Goal: Task Accomplishment & Management: Manage account settings

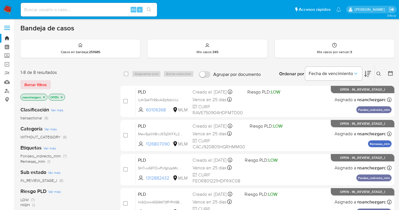
click at [378, 73] on icon at bounding box center [378, 74] width 5 height 5
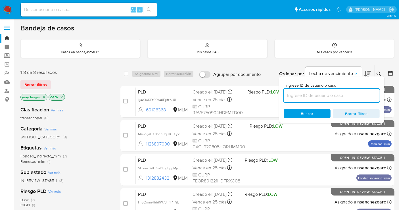
click at [301, 92] on input at bounding box center [332, 95] width 96 height 7
type input "MANUEL ALVAREZ SANCHEZ"
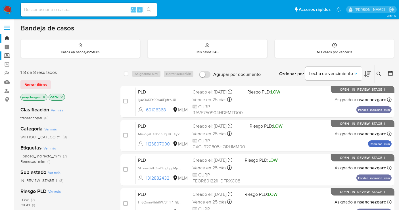
click at [6, 54] on label "Screening" at bounding box center [34, 55] width 68 height 9
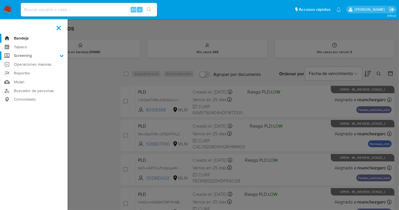
click at [0, 0] on input "Screening" at bounding box center [0, 0] width 0 height 0
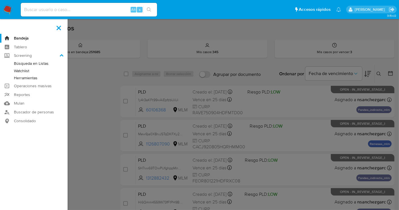
click at [19, 76] on link "Herramientas" at bounding box center [34, 77] width 68 height 7
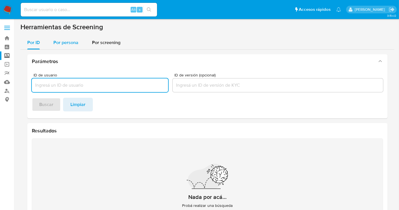
click at [70, 42] on span "Por persona" at bounding box center [65, 42] width 25 height 7
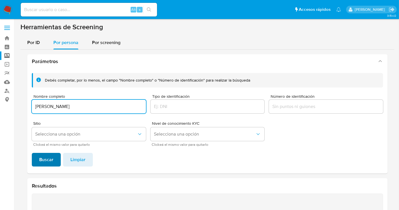
type input "MANUEL ALVAREZ SANCHEZ"
click at [47, 162] on span "Buscar" at bounding box center [46, 159] width 14 height 12
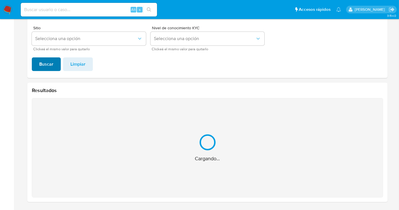
scroll to position [5, 0]
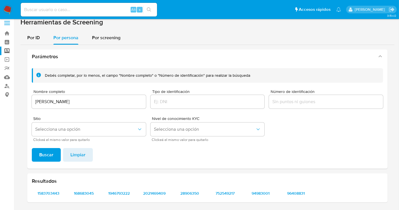
click at [283, 96] on div at bounding box center [326, 102] width 114 height 14
click at [280, 101] on input "Número de identificación" at bounding box center [326, 101] width 114 height 7
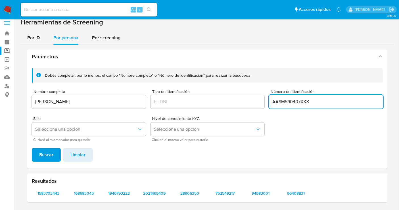
click at [46, 154] on span "Buscar" at bounding box center [46, 154] width 14 height 12
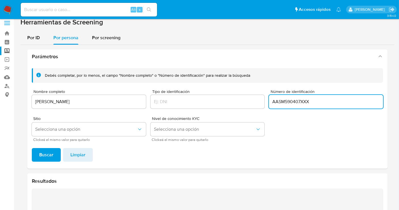
click at [310, 100] on input "AASM590407XXX" at bounding box center [326, 101] width 114 height 7
type input "AASM590407"
click at [51, 152] on span "Buscar" at bounding box center [46, 154] width 14 height 12
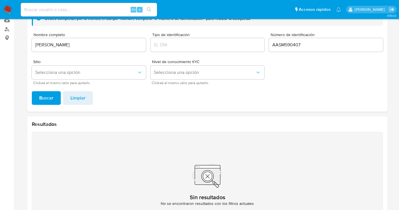
scroll to position [0, 0]
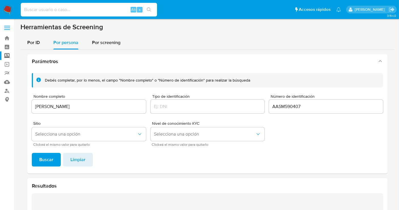
click at [46, 11] on input at bounding box center [89, 9] width 136 height 7
paste input "MARIA DE LOS SANTOS GALINDO"
type input "MARIA DE LOS SANTOS GALINDO"
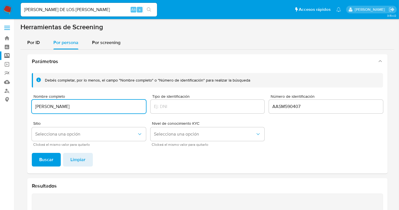
click at [60, 106] on input "MANUEL ALVAREZ SANCHEZ" at bounding box center [89, 106] width 114 height 7
paste input "RIA DE LOS SANTOS GALINDO"
type input "MARIA DE LOS SANTOS GALINDO"
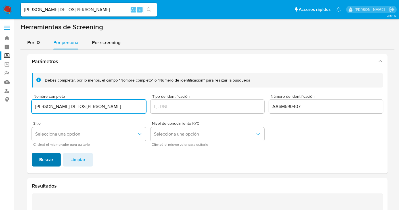
click at [47, 159] on span "Buscar" at bounding box center [46, 159] width 14 height 12
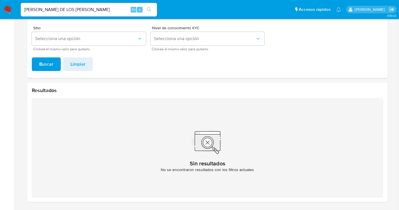
scroll to position [1, 0]
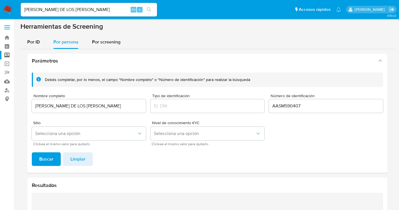
click at [281, 106] on input "AASM590407" at bounding box center [326, 105] width 114 height 7
click at [49, 159] on span "Buscar" at bounding box center [46, 159] width 14 height 12
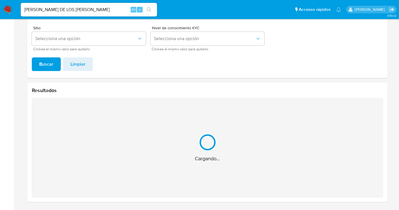
scroll to position [5, 0]
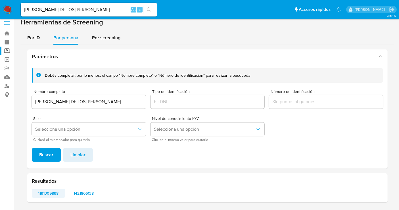
click at [49, 191] on span "1191309898" at bounding box center [48, 193] width 25 height 8
click at [88, 194] on span "1421866138" at bounding box center [83, 193] width 25 height 8
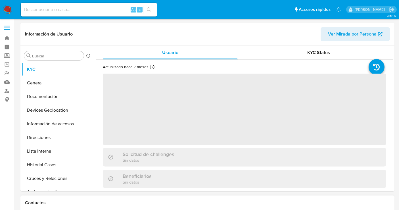
select select "10"
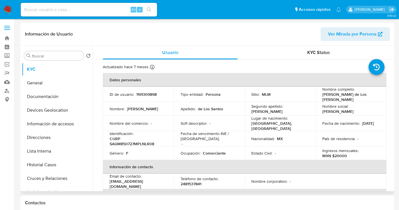
click at [150, 92] on p "1191309898" at bounding box center [146, 94] width 20 height 5
copy p "1191309898"
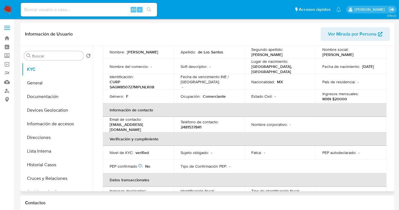
scroll to position [43, 0]
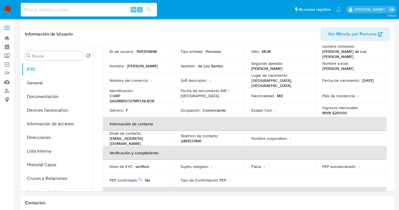
click at [61, 10] on input at bounding box center [89, 9] width 136 height 7
paste input "2476367846"
type input "2476367846"
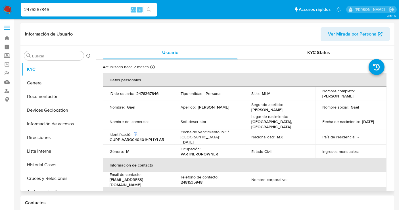
select select "10"
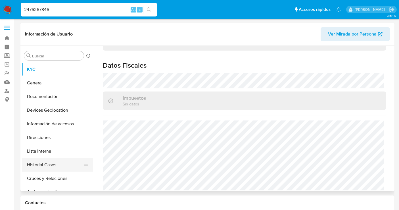
click at [45, 168] on button "Historial Casos" at bounding box center [55, 165] width 66 height 14
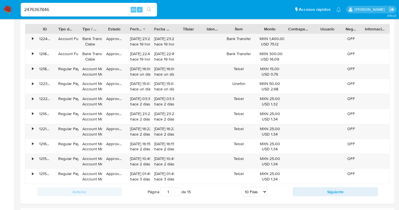
scroll to position [568, 0]
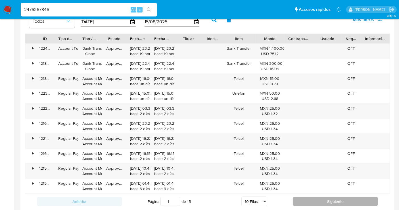
click at [317, 198] on button "Siguiente" at bounding box center [335, 201] width 85 height 9
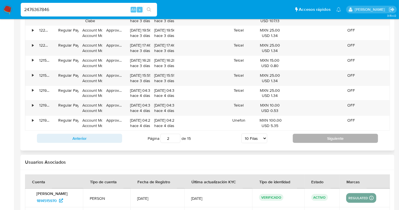
click at [316, 138] on button "Siguiente" at bounding box center [335, 138] width 85 height 9
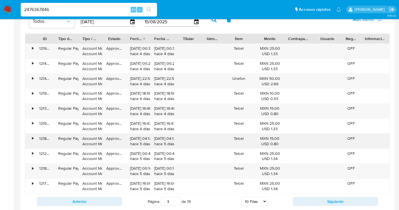
scroll to position [631, 0]
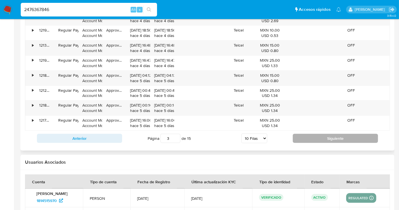
click at [304, 137] on button "Siguiente" at bounding box center [335, 138] width 85 height 9
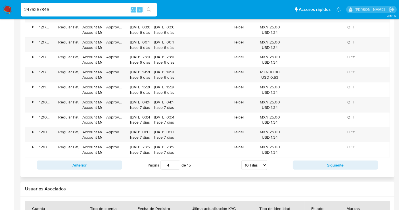
scroll to position [568, 0]
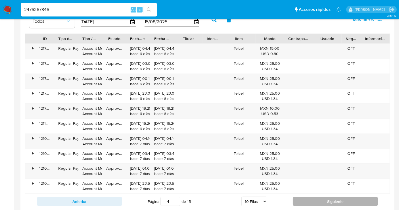
click at [325, 197] on button "Siguiente" at bounding box center [335, 201] width 85 height 9
type input "5"
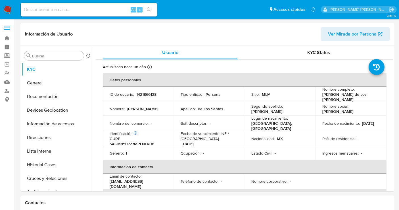
select select "10"
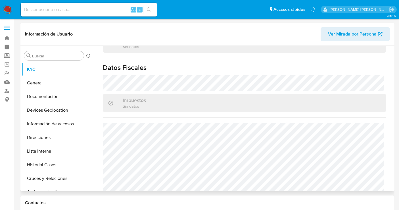
scroll to position [358, 0]
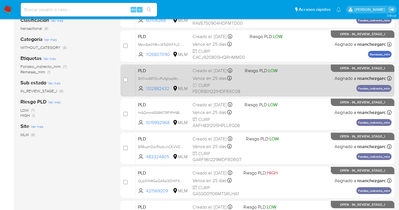
scroll to position [126, 0]
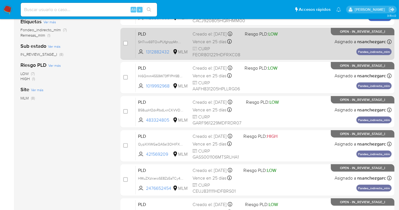
click at [203, 43] on span "Vence en 25 días" at bounding box center [209, 42] width 34 height 6
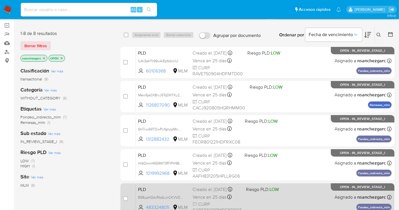
scroll to position [0, 0]
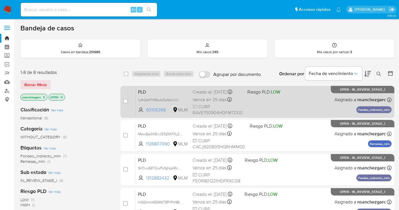
click at [205, 96] on span "Vence en 25 días" at bounding box center [209, 99] width 34 height 6
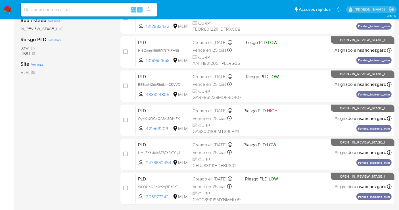
scroll to position [158, 0]
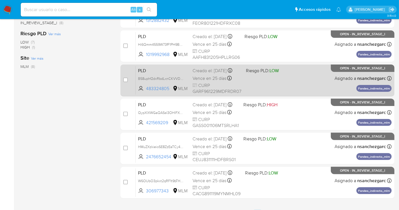
click at [196, 74] on div "Creado el: [DATE] Creado el: [DATE] 02:08:59" at bounding box center [216, 71] width 49 height 6
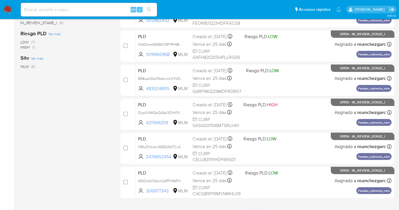
click at [6, 8] on img at bounding box center [8, 10] width 10 height 10
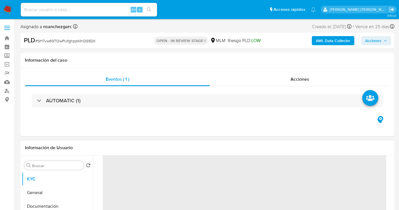
scroll to position [32, 0]
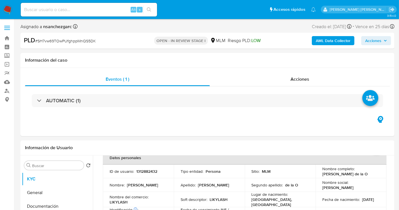
select select "10"
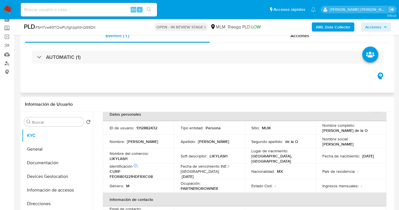
scroll to position [158, 0]
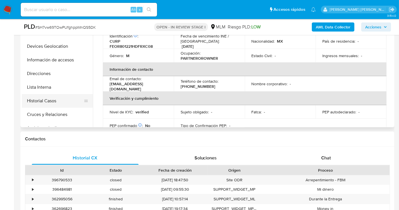
click at [42, 104] on button "Historial Casos" at bounding box center [55, 101] width 66 height 14
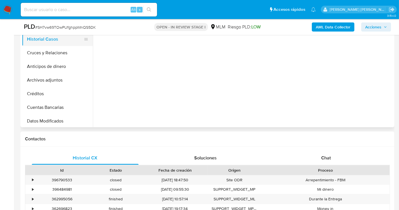
scroll to position [63, 0]
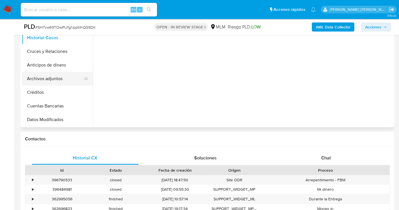
click at [41, 80] on button "Archivos adjuntos" at bounding box center [55, 79] width 66 height 14
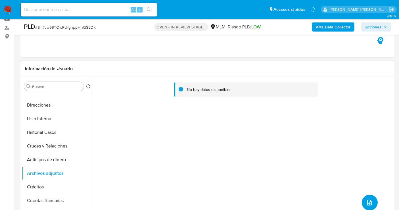
click at [366, 203] on icon "upload-file" at bounding box center [369, 202] width 7 height 7
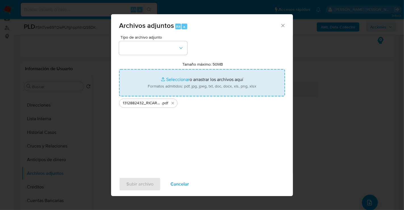
type input "C:\fakepath\1312882432_RICARDO FERNANDEZ DE LA O_JUL25.xlsx"
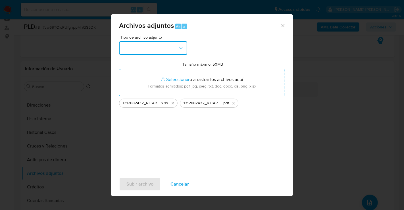
click at [158, 49] on button "button" at bounding box center [153, 48] width 68 height 14
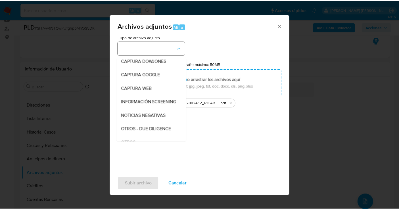
scroll to position [29, 0]
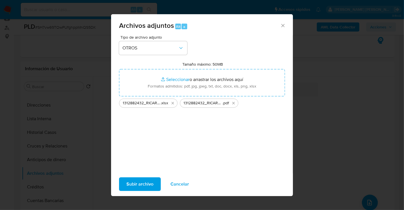
click at [139, 183] on span "Subir archivo" at bounding box center [139, 184] width 27 height 12
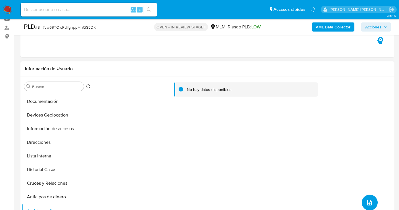
scroll to position [0, 0]
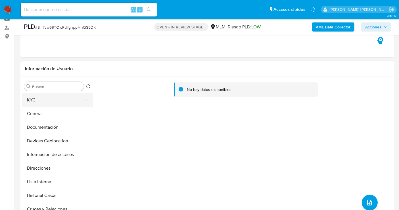
click at [32, 98] on button "KYC" at bounding box center [55, 100] width 66 height 14
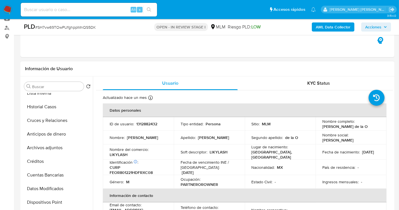
scroll to position [95, 0]
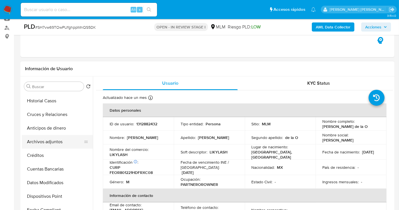
click at [40, 140] on button "Archivos adjuntos" at bounding box center [55, 142] width 66 height 14
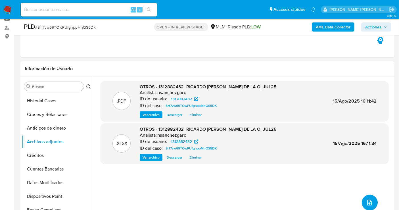
click at [366, 204] on icon "upload-file" at bounding box center [369, 202] width 7 height 7
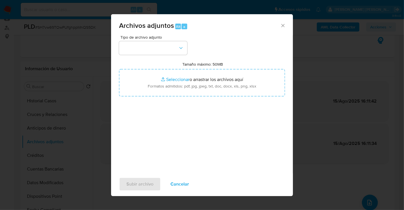
click at [280, 26] on icon "Cerrar" at bounding box center [283, 26] width 6 height 6
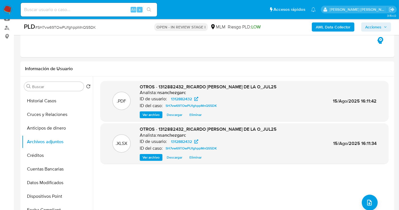
click at [375, 28] on span "Acciones" at bounding box center [373, 26] width 16 height 9
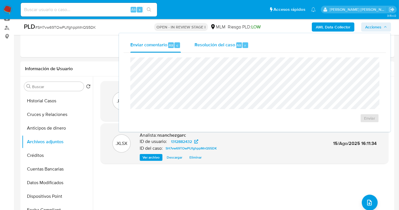
click at [199, 46] on span "Resolución del caso" at bounding box center [214, 45] width 41 height 7
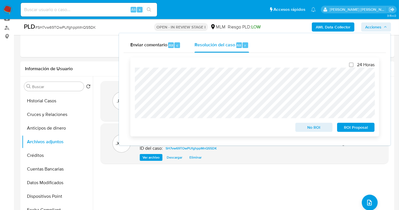
click at [308, 126] on span "No ROI" at bounding box center [314, 127] width 30 height 8
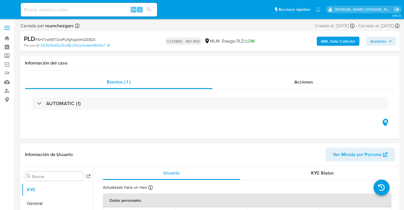
select select "10"
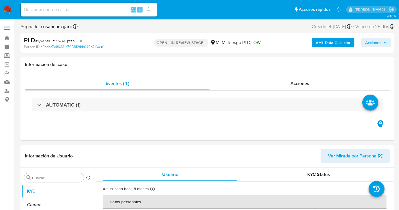
select select "10"
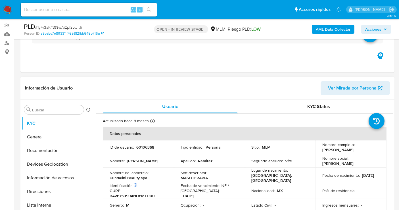
scroll to position [126, 0]
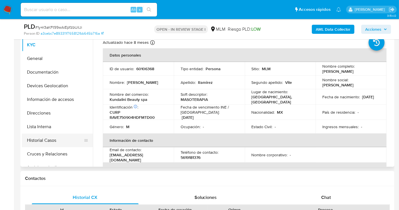
click at [40, 139] on button "Historial Casos" at bounding box center [55, 140] width 66 height 14
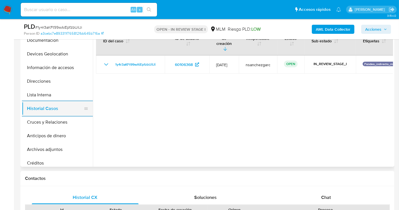
scroll to position [63, 0]
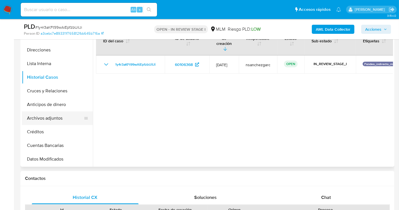
click at [43, 119] on button "Archivos adjuntos" at bounding box center [55, 118] width 66 height 14
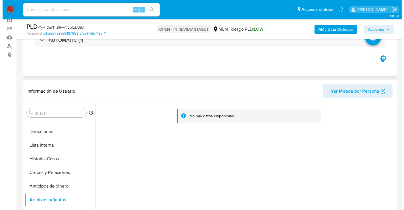
scroll to position [95, 0]
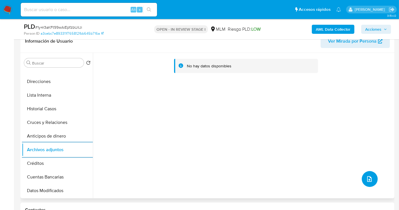
click at [368, 178] on icon "upload-file" at bounding box center [369, 178] width 7 height 7
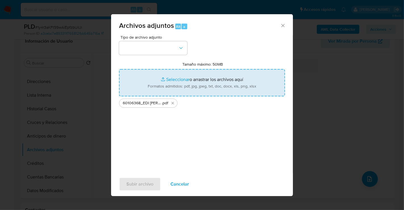
type input "C:\fakepath\60106368_EDI ESAU RAMIREZ VITE_JUL25.xlsx"
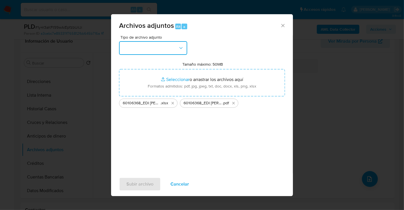
click at [162, 49] on button "button" at bounding box center [153, 48] width 68 height 14
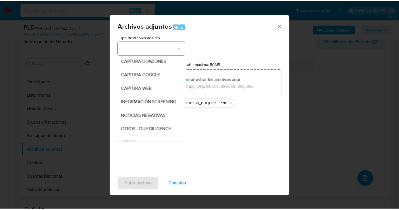
scroll to position [29, 0]
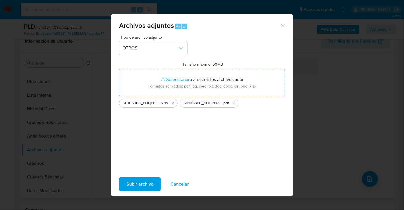
click at [146, 184] on span "Subir archivo" at bounding box center [139, 184] width 27 height 12
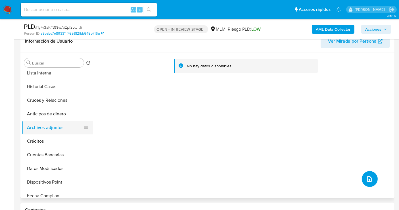
scroll to position [95, 0]
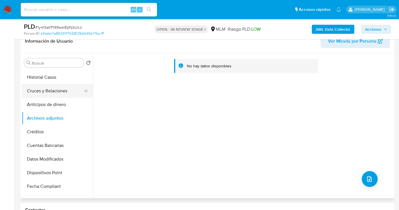
click at [40, 90] on button "Cruces y Relaciones" at bounding box center [55, 91] width 66 height 14
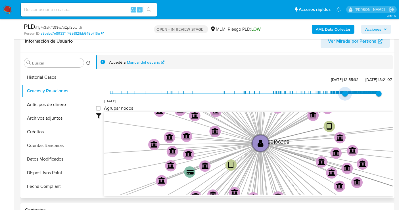
type input "1737658532000"
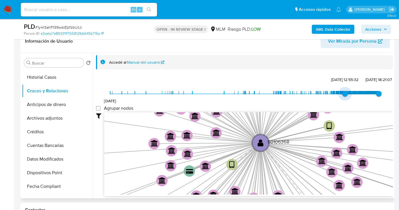
drag, startPoint x: 117, startPoint y: 93, endPoint x: 343, endPoint y: 93, distance: 226.2
click at [343, 93] on span "23/1/2025, 12:55:32" at bounding box center [345, 94] width 6 height 6
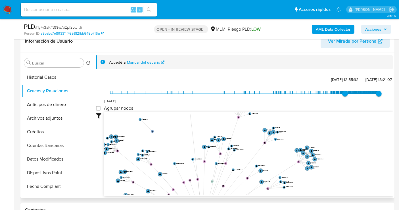
drag, startPoint x: 378, startPoint y: 160, endPoint x: 358, endPoint y: 178, distance: 26.3
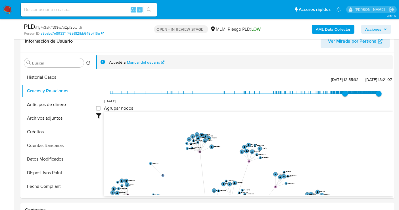
drag, startPoint x: 370, startPoint y: 169, endPoint x: 381, endPoint y: 201, distance: 33.9
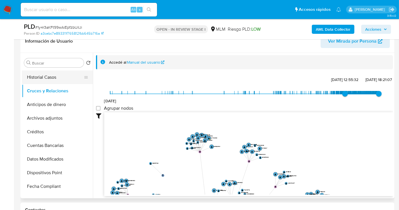
click at [36, 73] on button "Historial Casos" at bounding box center [55, 77] width 66 height 14
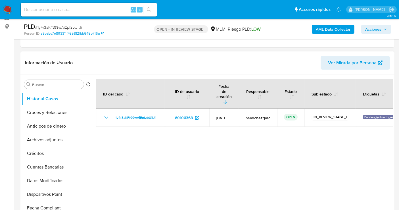
scroll to position [63, 0]
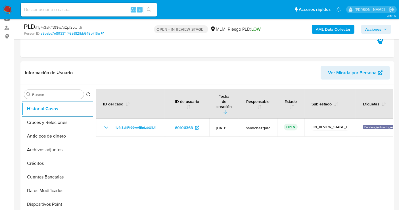
click at [381, 32] on span "Acciones" at bounding box center [373, 29] width 16 height 9
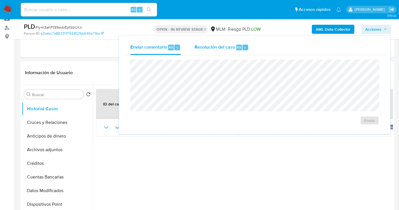
click at [227, 47] on span "Resolución del caso" at bounding box center [214, 47] width 41 height 7
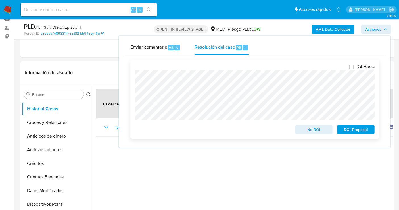
click at [309, 130] on span "No ROI" at bounding box center [314, 129] width 30 height 8
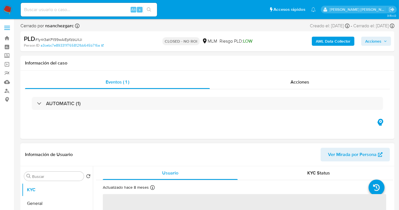
select select "10"
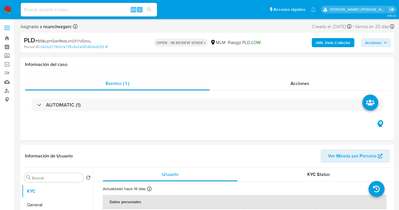
select select "10"
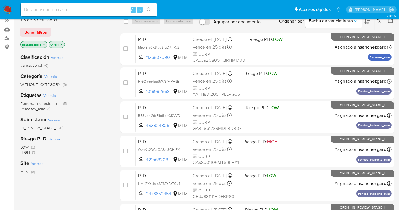
scroll to position [52, 0]
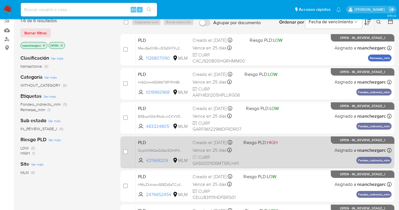
click at [204, 150] on span "Vence en 25 días" at bounding box center [209, 150] width 34 height 6
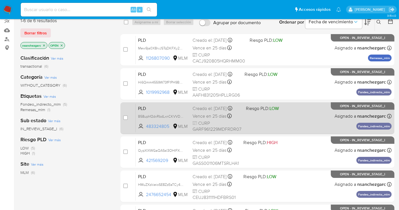
click at [209, 108] on div "Creado el: 12/07/2025 Creado el: 12/07/2025 02:08:59" at bounding box center [216, 108] width 49 height 6
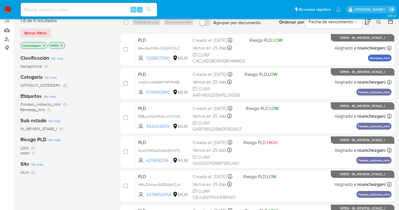
click at [10, 9] on img at bounding box center [8, 10] width 10 height 10
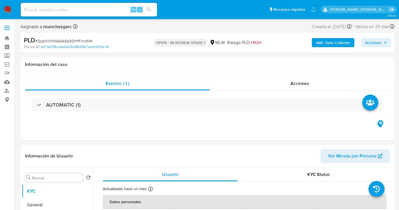
select select "10"
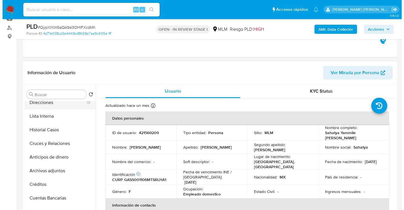
scroll to position [95, 0]
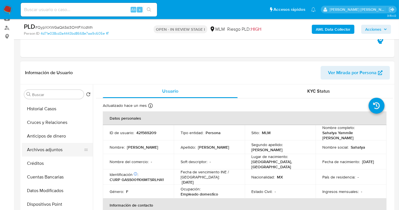
click at [36, 146] on button "Archivos adjuntos" at bounding box center [55, 150] width 66 height 14
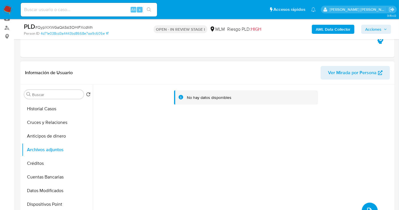
click at [370, 208] on span "upload-file" at bounding box center [369, 210] width 7 height 7
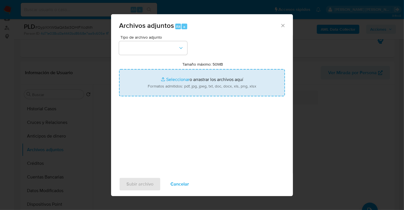
type input "C:\fakepath\421569209_SAHATYA YAMMILE [PERSON_NAME] SALINAS_JUL25.pdf"
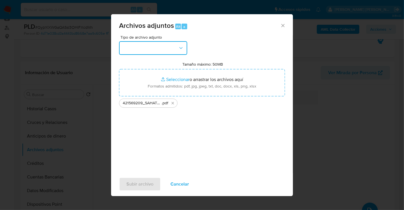
click at [131, 43] on button "button" at bounding box center [153, 48] width 68 height 14
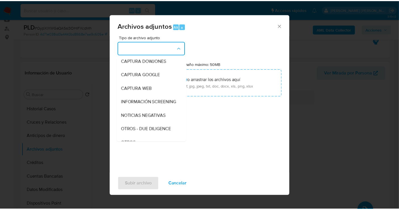
scroll to position [29, 0]
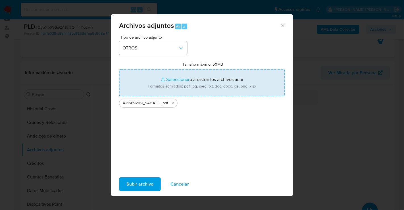
type input "C:\fakepath\421569209_SAHATYA YAMMILE [PERSON_NAME] SALINAS_JUL25.xlsx"
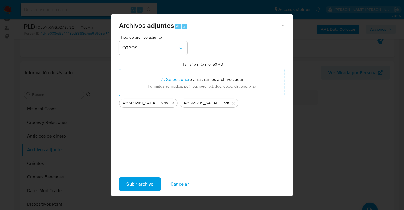
click at [139, 188] on span "Subir archivo" at bounding box center [139, 184] width 27 height 12
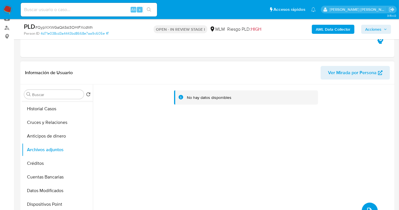
scroll to position [0, 0]
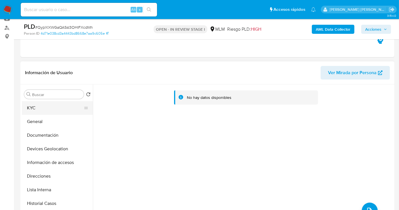
click at [52, 111] on button "KYC" at bounding box center [55, 108] width 66 height 14
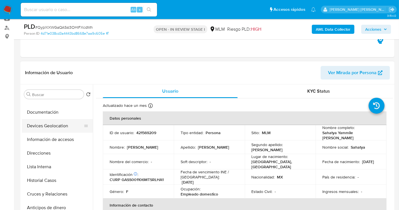
scroll to position [32, 0]
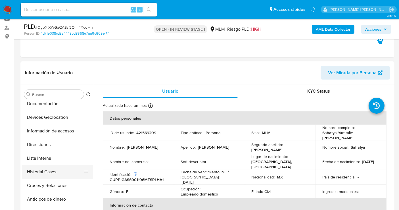
click at [35, 171] on button "Historial Casos" at bounding box center [55, 172] width 66 height 14
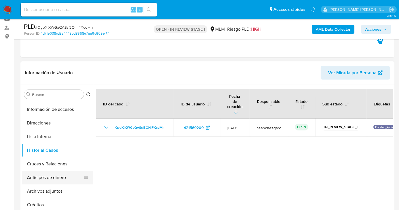
scroll to position [63, 0]
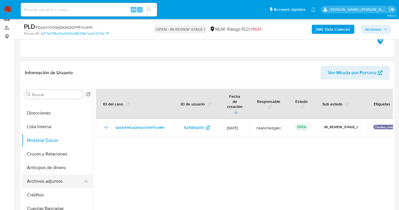
click at [40, 182] on button "Archivos adjuntos" at bounding box center [55, 181] width 66 height 14
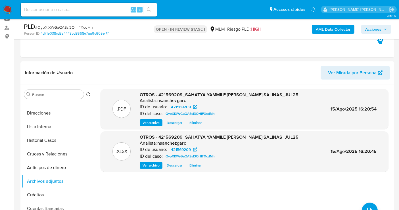
click at [372, 28] on span "Acciones" at bounding box center [373, 29] width 16 height 9
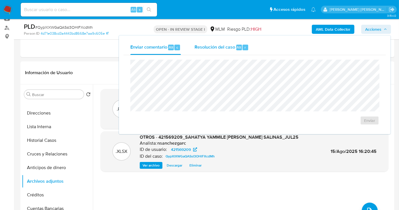
click at [227, 51] on div "Resolución del caso Alt r" at bounding box center [221, 47] width 54 height 15
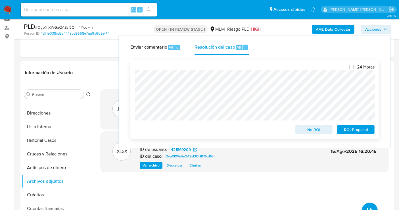
click at [304, 128] on span "No ROI" at bounding box center [314, 129] width 30 height 8
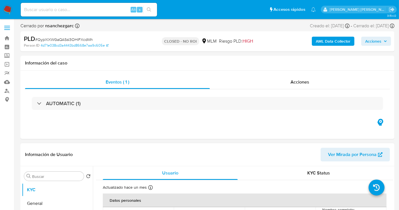
select select "10"
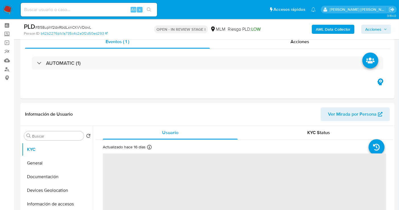
scroll to position [32, 0]
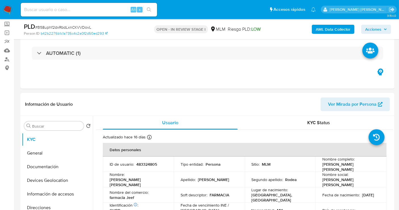
select select "10"
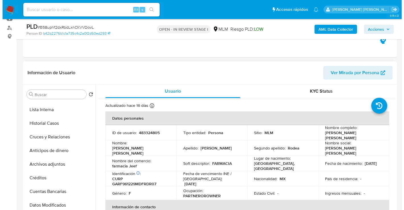
scroll to position [95, 0]
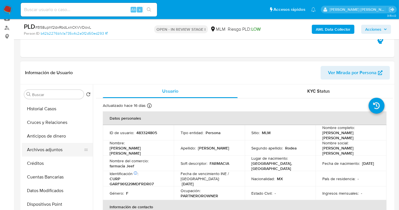
click at [45, 152] on button "Archivos adjuntos" at bounding box center [55, 150] width 66 height 14
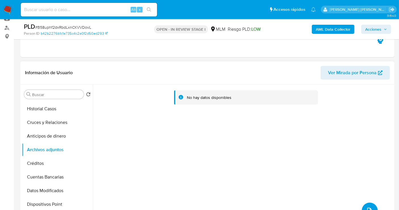
click at [368, 209] on icon "upload-file" at bounding box center [369, 210] width 7 height 7
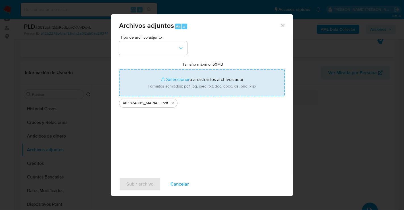
type input "C:\fakepath\483324805_MARIA [PERSON_NAME] RODEA_JUL25.xlsx"
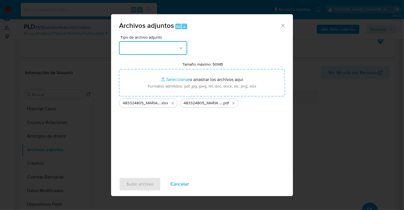
click at [150, 47] on button "button" at bounding box center [153, 48] width 68 height 14
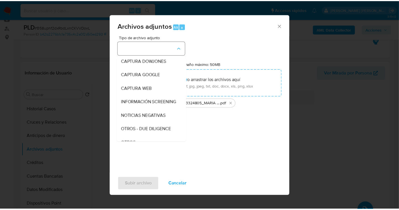
scroll to position [29, 0]
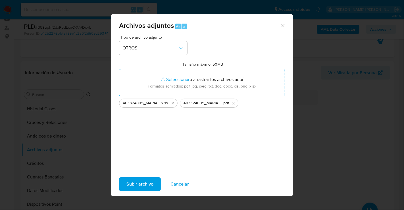
click at [145, 184] on span "Subir archivo" at bounding box center [139, 184] width 27 height 12
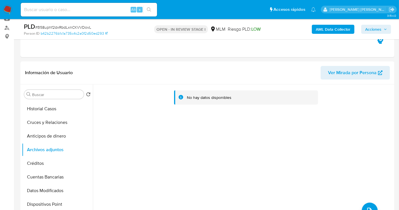
click at [381, 28] on span "Acciones" at bounding box center [373, 29] width 16 height 9
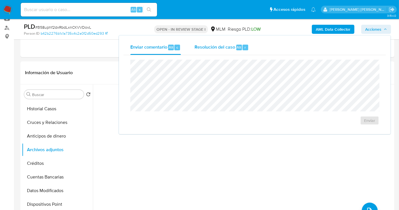
click at [211, 47] on span "Resolución del caso" at bounding box center [214, 47] width 41 height 7
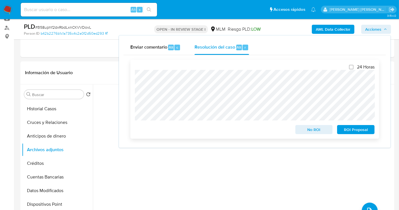
click at [312, 128] on span "No ROI" at bounding box center [314, 129] width 30 height 8
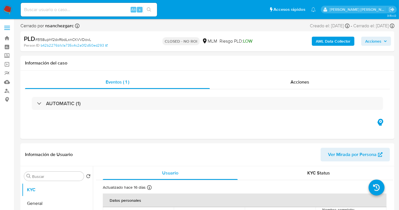
select select "10"
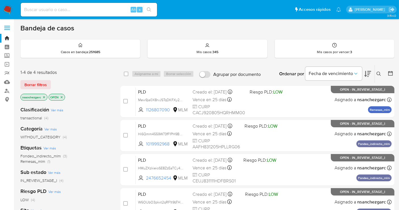
click at [377, 74] on icon at bounding box center [378, 74] width 5 height 5
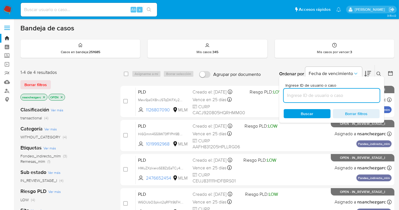
click at [307, 95] on input at bounding box center [332, 95] width 96 height 7
type input "137326073"
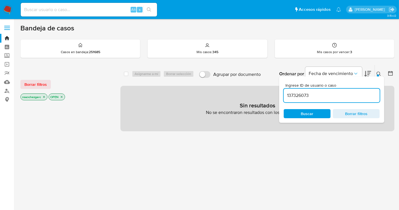
click at [45, 96] on icon "close-filter" at bounding box center [43, 96] width 3 height 3
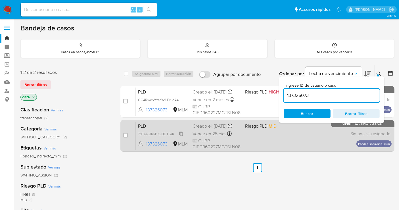
click at [180, 137] on span "7dFeeGlhsT1KvDDTGrK21QD2" at bounding box center [161, 133] width 47 height 6
click at [125, 135] on input "checkbox" at bounding box center [125, 135] width 5 height 5
checkbox input "true"
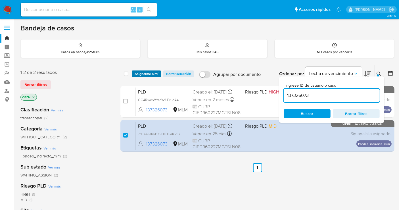
click at [145, 74] on span "Asignarme a mí" at bounding box center [147, 74] width 24 height 6
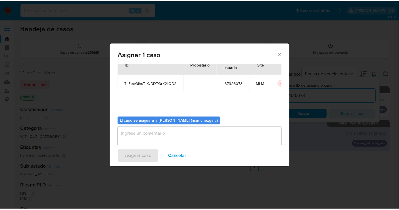
scroll to position [29, 0]
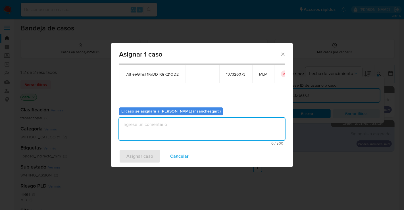
click at [134, 123] on textarea "assign-modal" at bounding box center [202, 128] width 166 height 23
type textarea "nesg"
click at [141, 156] on span "Asignar caso" at bounding box center [139, 156] width 27 height 12
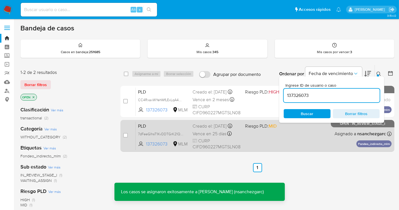
click at [205, 129] on div "Creado el: 12/07/2025 Creado el: 12/07/2025 02:09:04" at bounding box center [216, 126] width 48 height 6
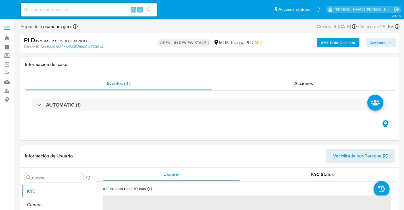
select select "10"
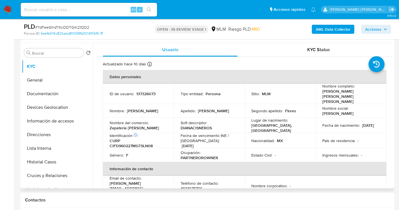
scroll to position [95, 0]
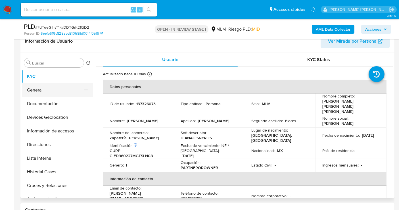
click at [42, 87] on button "General" at bounding box center [55, 90] width 66 height 14
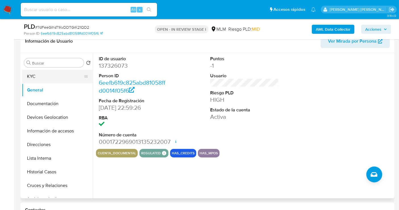
click at [34, 77] on button "KYC" at bounding box center [55, 77] width 66 height 14
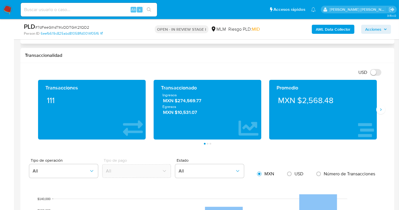
scroll to position [378, 0]
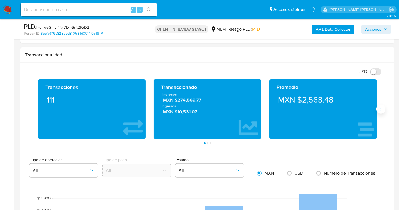
click at [379, 111] on button "Siguiente" at bounding box center [380, 108] width 9 height 9
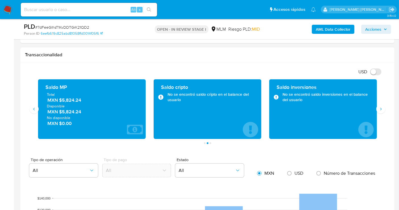
click at [67, 98] on span "MXN $5,824.24" at bounding box center [91, 100] width 89 height 7
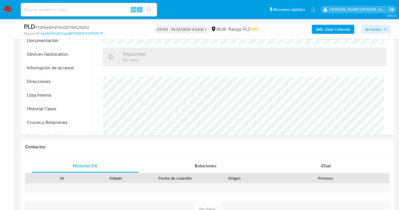
scroll to position [63, 0]
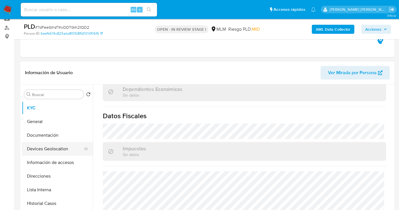
click at [46, 146] on button "Devices Geolocation" at bounding box center [55, 149] width 66 height 14
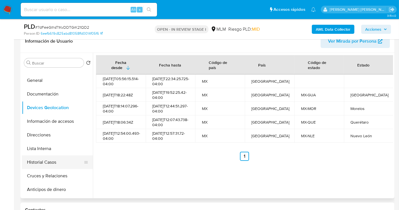
scroll to position [0, 0]
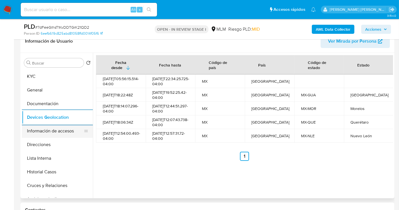
click at [66, 131] on button "Información de accesos" at bounding box center [55, 131] width 66 height 14
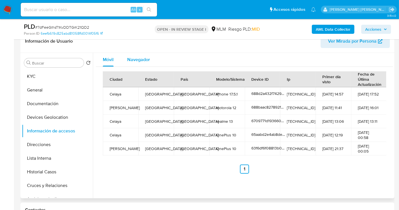
click at [135, 58] on span "Navegador" at bounding box center [138, 59] width 23 height 7
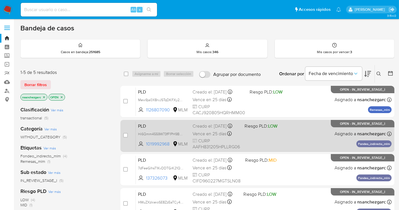
scroll to position [32, 0]
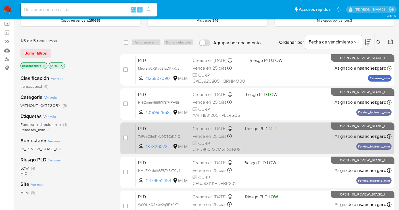
click at [202, 139] on span "Vence en 25 días" at bounding box center [209, 136] width 34 height 6
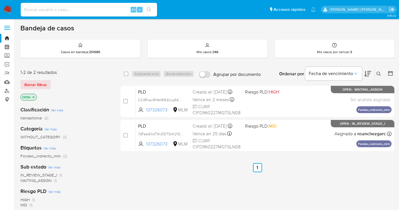
click at [37, 10] on input at bounding box center [89, 9] width 136 height 7
paste input "1495964827"
type input "1495964827"
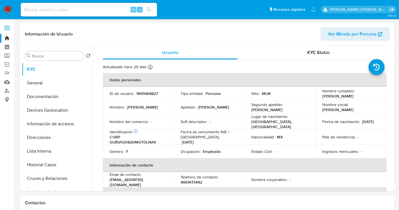
select select "10"
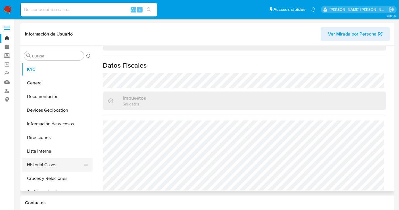
click at [42, 164] on button "Historial Casos" at bounding box center [55, 165] width 66 height 14
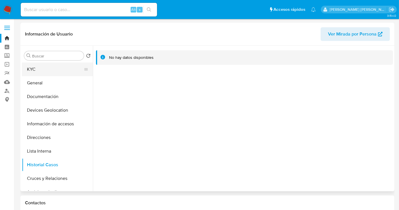
click at [40, 73] on button "KYC" at bounding box center [55, 69] width 66 height 14
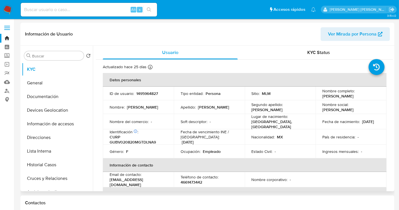
scroll to position [189, 0]
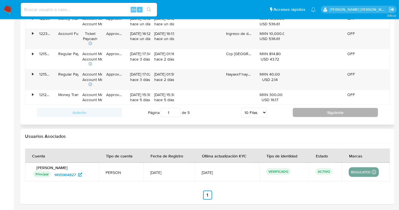
click at [350, 112] on button "Siguiente" at bounding box center [335, 112] width 85 height 9
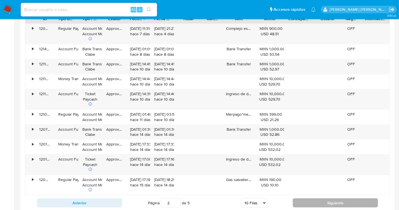
scroll to position [615, 0]
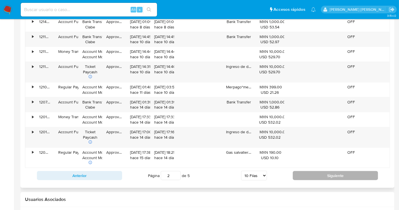
click at [324, 173] on button "Siguiente" at bounding box center [335, 175] width 85 height 9
type input "3"
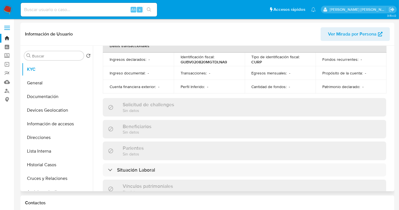
scroll to position [347, 0]
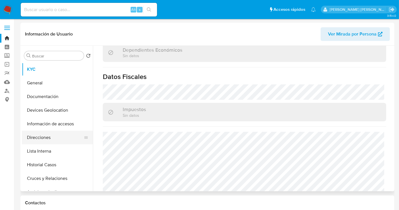
click at [37, 137] on button "Direcciones" at bounding box center [55, 138] width 66 height 14
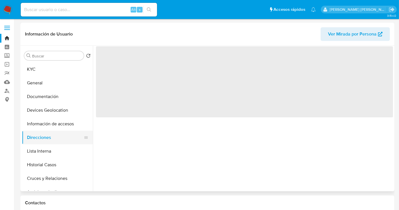
scroll to position [0, 0]
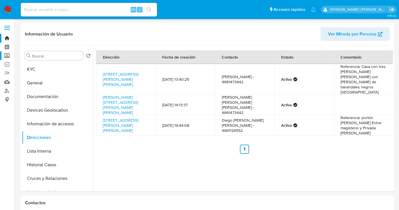
click at [6, 54] on label "Screening" at bounding box center [34, 55] width 68 height 9
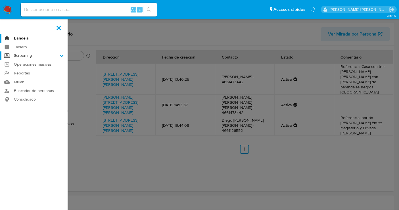
click at [0, 0] on input "Screening" at bounding box center [0, 0] width 0 height 0
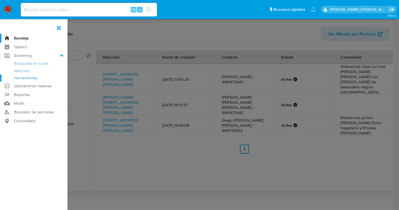
click at [21, 78] on link "Herramientas" at bounding box center [34, 77] width 68 height 7
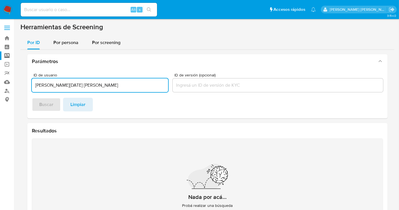
type input "[PERSON_NAME][DATE] [PERSON_NAME]"
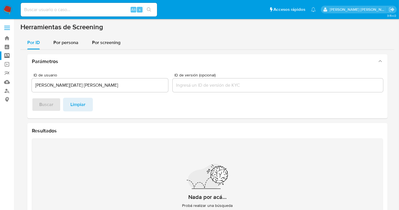
click at [48, 106] on footer "Buscar Limpiar" at bounding box center [207, 105] width 351 height 14
click at [66, 47] on div "Por persona" at bounding box center [65, 43] width 25 height 14
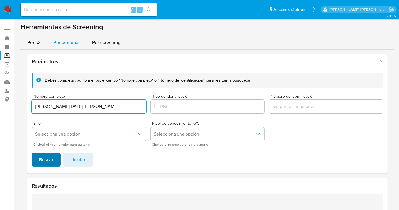
type input "[PERSON_NAME][DATE] [PERSON_NAME]"
click at [45, 158] on span "Buscar" at bounding box center [46, 159] width 14 height 12
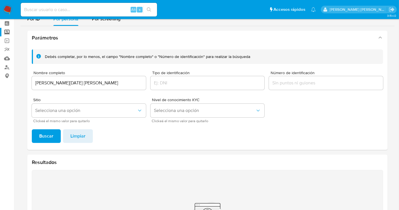
scroll to position [1, 0]
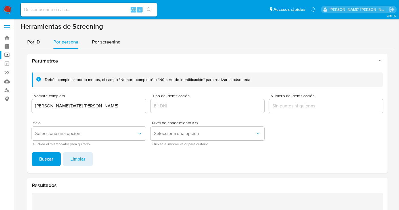
click at [64, 106] on input "[PERSON_NAME][DATE] [PERSON_NAME]" at bounding box center [89, 105] width 114 height 7
click at [64, 106] on input "ANA LUCIA LARA RODRIGUEZ" at bounding box center [89, 105] width 114 height 7
click at [40, 155] on span "Buscar" at bounding box center [46, 159] width 14 height 12
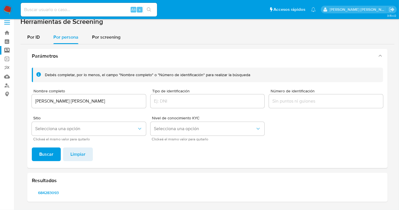
scroll to position [5, 0]
click at [48, 191] on span "684283093" at bounding box center [48, 193] width 25 height 8
click at [72, 102] on input "OSCAR AXEL ZERMEÑO VAZQUEZ" at bounding box center [89, 101] width 114 height 7
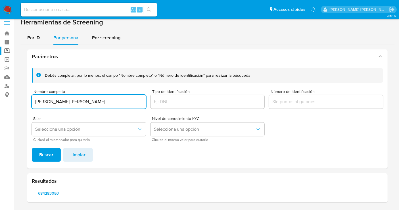
click at [72, 102] on input "OSCAR AXEL ZERMEÑO VAZQUEZ" at bounding box center [89, 101] width 114 height 7
type input "MARIA EUGENIA DE LA TORRE HERNANDEZ"
click at [47, 157] on span "Buscar" at bounding box center [46, 154] width 14 height 12
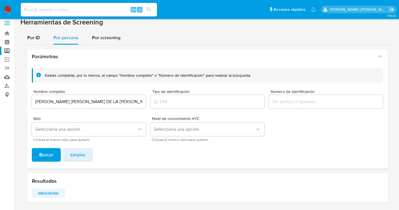
click at [44, 193] on span "685438366" at bounding box center [48, 193] width 25 height 8
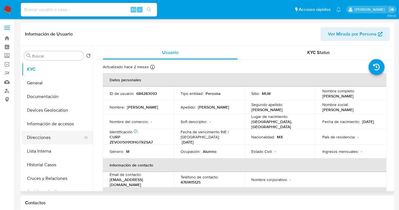
select select "10"
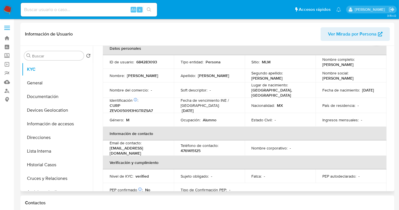
click at [142, 63] on p "684283093" at bounding box center [146, 61] width 21 height 5
copy p "684283093"
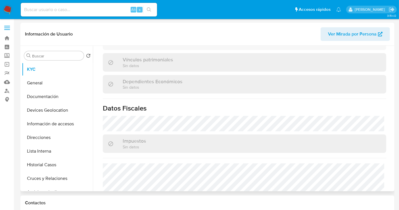
scroll to position [358, 0]
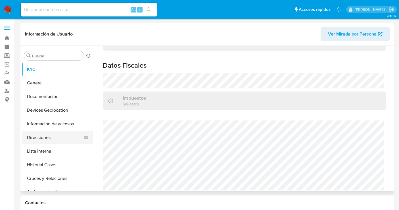
click at [39, 137] on button "Direcciones" at bounding box center [55, 138] width 66 height 14
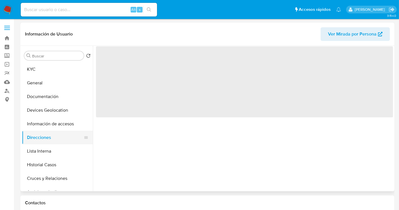
scroll to position [0, 0]
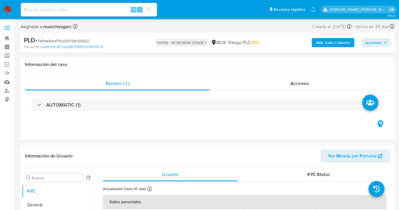
select select "10"
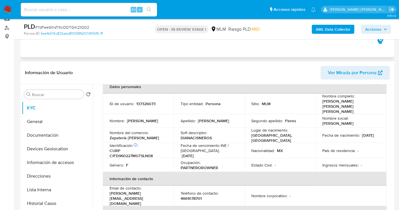
scroll to position [63, 0]
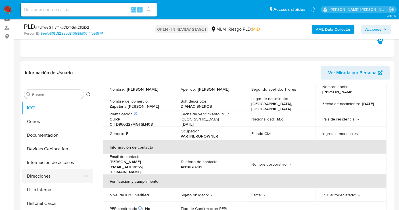
click at [35, 175] on button "Direcciones" at bounding box center [55, 176] width 66 height 14
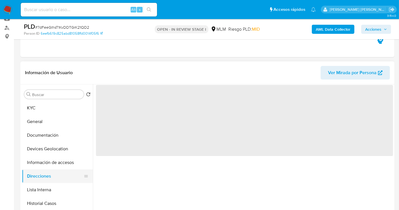
scroll to position [0, 0]
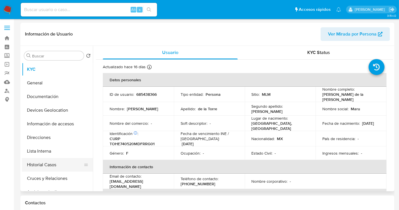
select select "10"
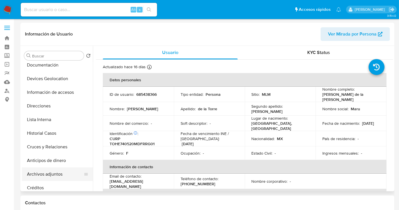
click at [44, 172] on button "Archivos adjuntos" at bounding box center [55, 174] width 66 height 14
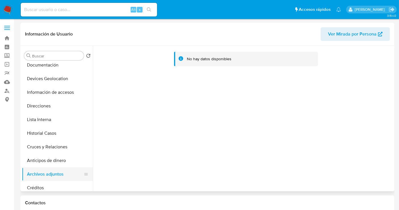
scroll to position [63, 0]
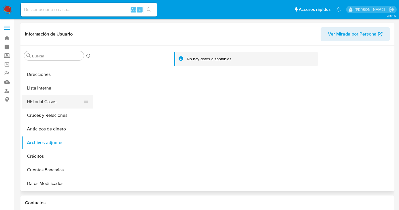
click at [40, 96] on button "Historial Casos" at bounding box center [55, 102] width 66 height 14
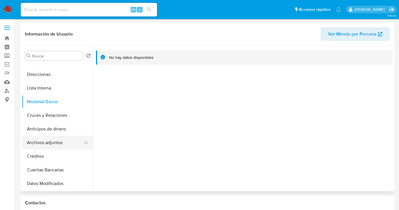
click at [43, 144] on button "Archivos adjuntos" at bounding box center [55, 143] width 66 height 14
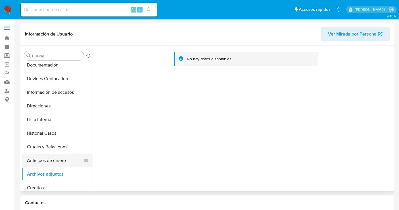
scroll to position [0, 0]
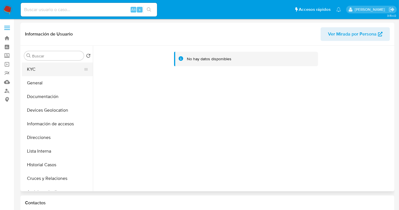
click at [31, 71] on button "KYC" at bounding box center [55, 69] width 66 height 14
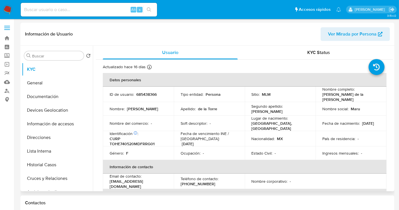
click at [153, 94] on p "685438366" at bounding box center [146, 94] width 20 height 5
copy p "685438366"
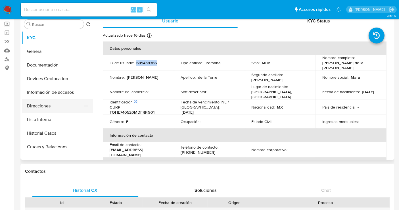
click at [42, 106] on button "Direcciones" at bounding box center [55, 106] width 66 height 14
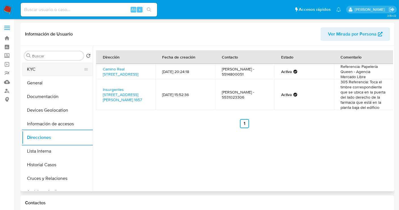
click at [35, 72] on button "KYC" at bounding box center [55, 69] width 66 height 14
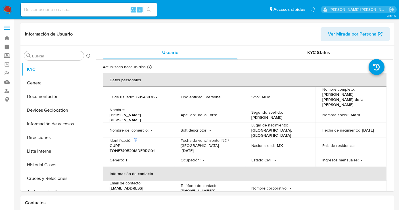
select select "10"
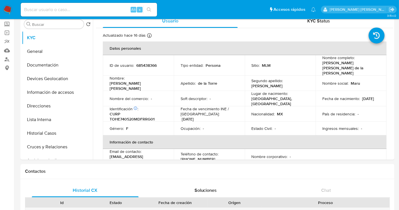
click at [8, 9] on img at bounding box center [8, 10] width 10 height 10
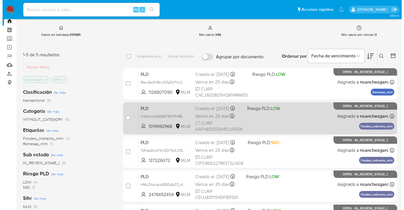
scroll to position [32, 0]
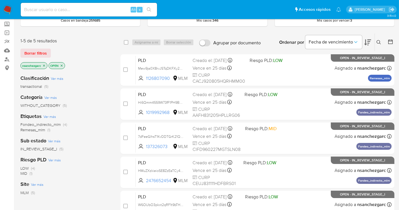
click at [378, 40] on icon at bounding box center [378, 42] width 5 height 5
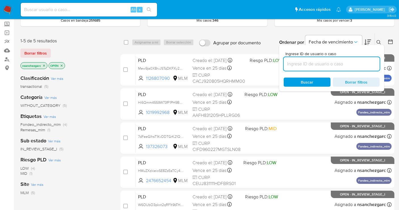
click at [294, 60] on input at bounding box center [332, 63] width 96 height 7
type input "2505772075"
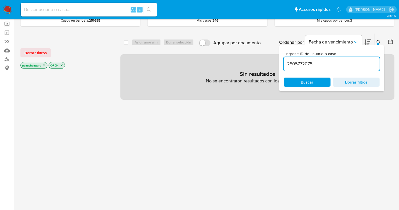
click at [45, 65] on icon "close-filter" at bounding box center [43, 65] width 3 height 3
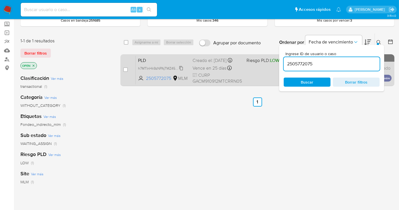
click at [182, 71] on span "h7MTInHk9zNPAjTMZ45lRprq" at bounding box center [160, 68] width 45 height 6
click at [127, 68] on input "checkbox" at bounding box center [125, 69] width 5 height 5
checkbox input "true"
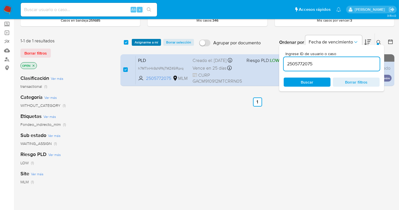
click at [142, 41] on span "Asignarme a mí" at bounding box center [147, 42] width 24 height 6
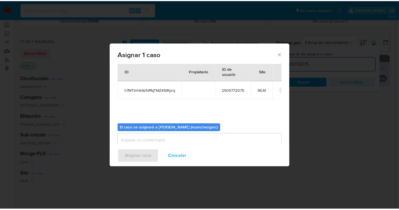
scroll to position [29, 0]
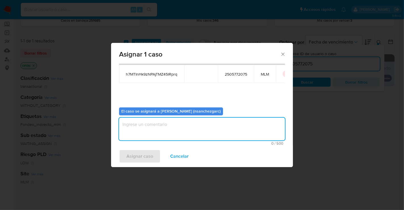
click at [133, 132] on textarea "assign-modal" at bounding box center [202, 128] width 166 height 23
type textarea "nesg"
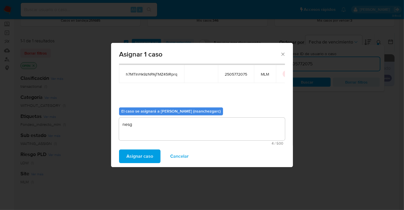
click at [130, 157] on span "Asignar caso" at bounding box center [139, 156] width 27 height 12
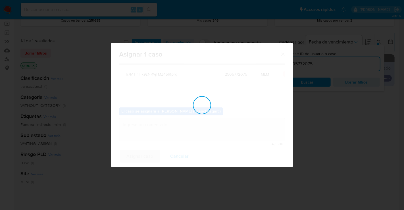
checkbox input "false"
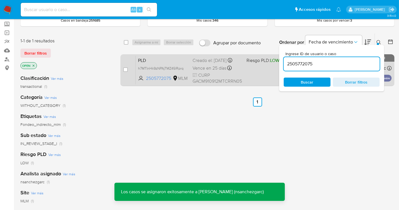
click at [165, 68] on div "PLD h7MTInHk9zNPAjTMZ45lRprq 2505772075 MLM Riesgo PLD: LOW Creado el: 12/07/20…" at bounding box center [264, 70] width 256 height 29
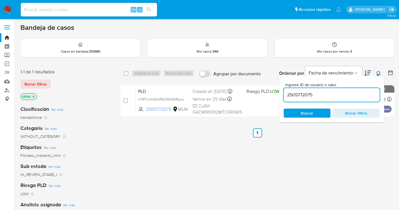
scroll to position [0, 0]
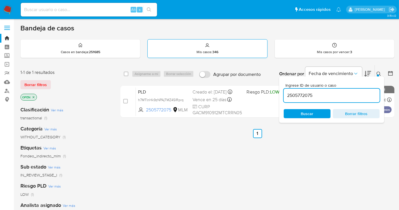
click at [205, 50] on p "Mis casos : 346" at bounding box center [207, 52] width 22 height 5
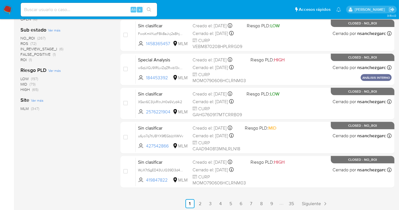
scroll to position [238, 0]
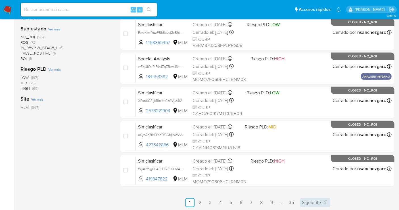
click at [313, 202] on span "Siguiente" at bounding box center [311, 202] width 19 height 5
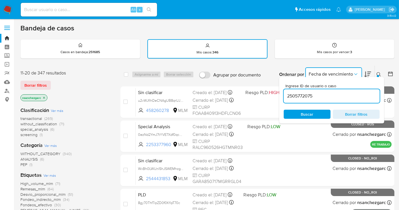
click at [327, 75] on span "Fecha de vencimiento" at bounding box center [330, 74] width 44 height 6
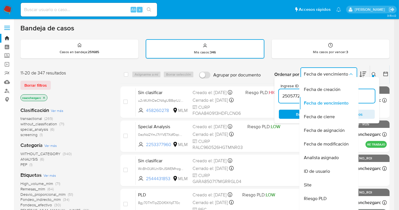
click at [221, 66] on div "select-all-cases-checkbox Asignarme a mí Borrar selección Agrupar por documento…" at bounding box center [254, 75] width 269 height 18
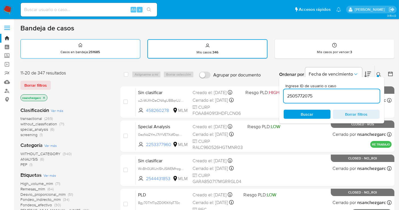
click at [83, 52] on p "Casos en bandeja : 251685" at bounding box center [79, 52] width 39 height 5
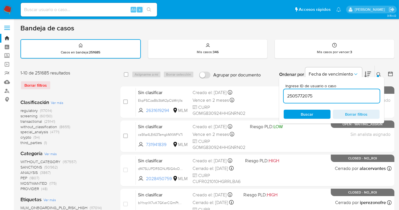
click at [6, 10] on img at bounding box center [8, 10] width 10 height 10
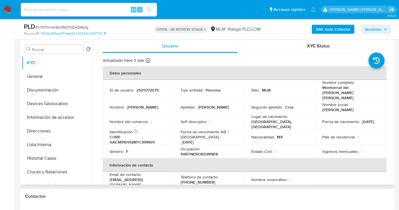
scroll to position [126, 0]
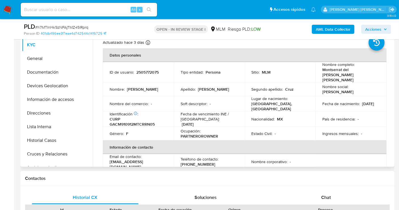
select select "10"
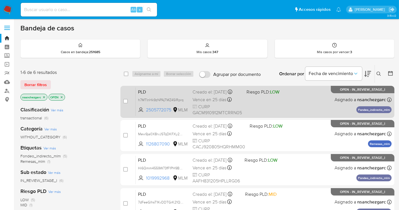
click at [194, 102] on span "Vence en 25 días" at bounding box center [209, 99] width 34 height 6
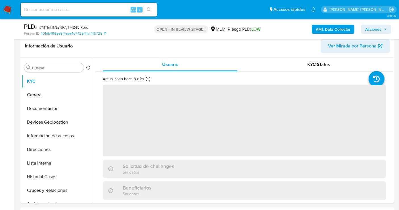
select select "10"
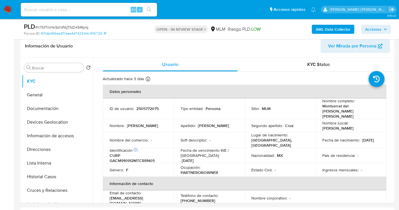
scroll to position [95, 0]
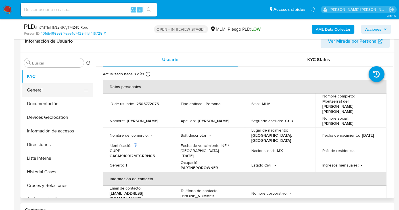
click at [49, 89] on button "General" at bounding box center [55, 90] width 66 height 14
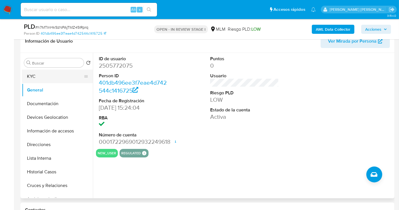
click at [32, 76] on button "KYC" at bounding box center [55, 77] width 66 height 14
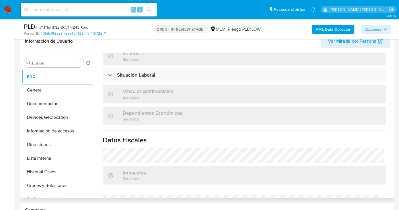
scroll to position [347, 0]
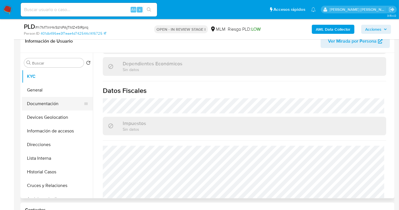
click at [45, 102] on button "Documentación" at bounding box center [55, 104] width 66 height 14
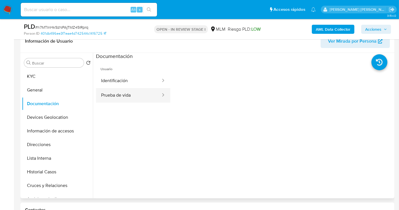
click at [115, 91] on button "Prueba de vida" at bounding box center [128, 95] width 65 height 14
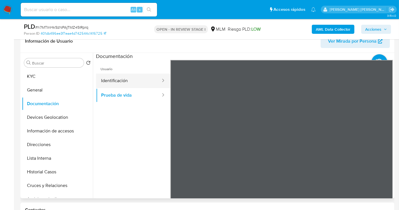
click at [117, 82] on button "Identificación" at bounding box center [128, 81] width 65 height 14
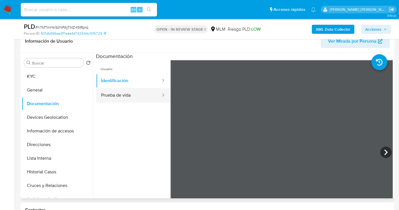
click at [124, 97] on button "Prueba de vida" at bounding box center [128, 95] width 65 height 14
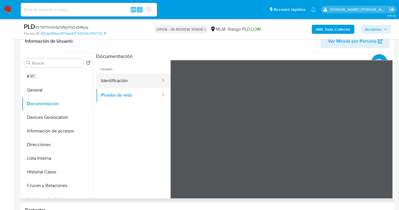
click at [121, 81] on button "Identificación" at bounding box center [128, 81] width 65 height 14
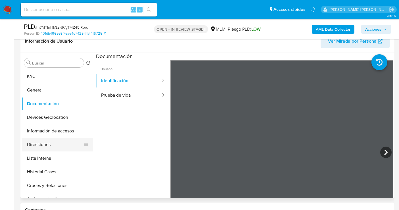
click at [42, 144] on button "Direcciones" at bounding box center [55, 145] width 66 height 14
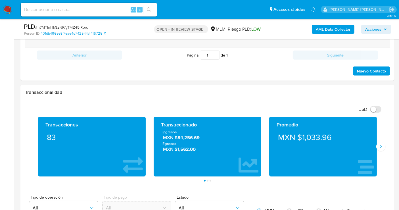
scroll to position [410, 0]
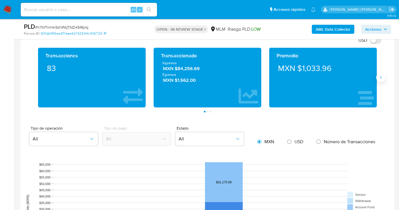
click at [382, 75] on icon "Siguiente" at bounding box center [380, 77] width 5 height 5
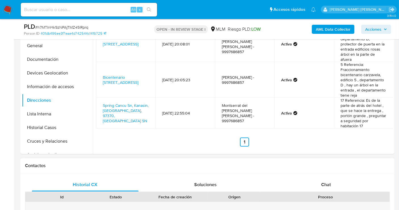
scroll to position [126, 0]
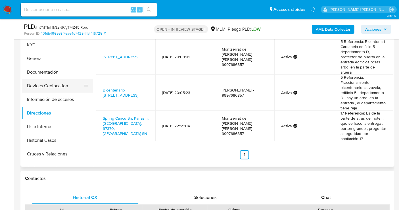
click at [43, 87] on button "Devices Geolocation" at bounding box center [55, 86] width 66 height 14
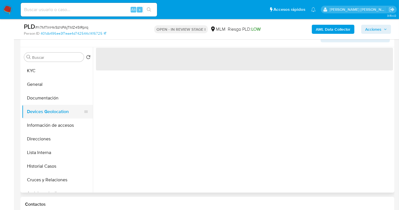
scroll to position [95, 0]
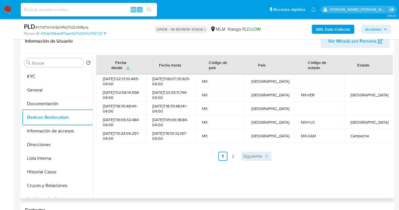
click at [257, 158] on span "Siguiente" at bounding box center [252, 156] width 19 height 5
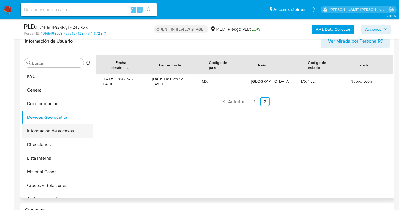
click at [59, 129] on button "Información de accesos" at bounding box center [55, 131] width 66 height 14
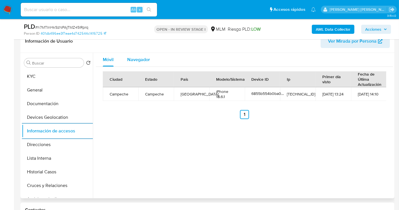
click at [139, 62] on span "Navegador" at bounding box center [138, 59] width 23 height 7
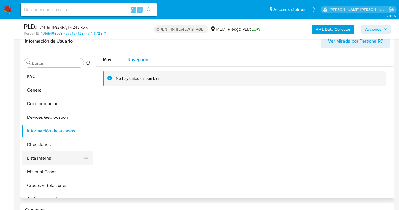
click at [36, 155] on button "Lista Interna" at bounding box center [55, 158] width 66 height 14
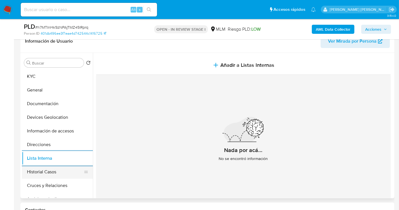
click at [51, 172] on button "Historial Casos" at bounding box center [55, 172] width 66 height 14
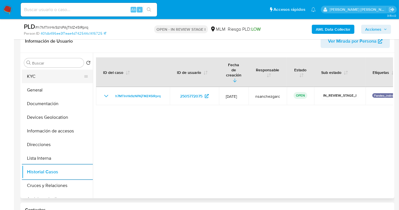
click at [32, 75] on button "KYC" at bounding box center [55, 77] width 66 height 14
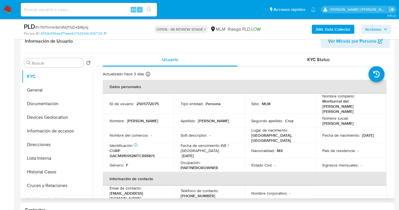
scroll to position [32, 0]
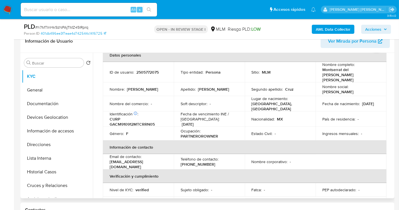
drag, startPoint x: 169, startPoint y: 157, endPoint x: 108, endPoint y: 157, distance: 60.4
click at [108, 157] on td "Email de contacto : monsegarcia120991@hotmail.com" at bounding box center [138, 161] width 71 height 15
copy p "monsegarcia120991@hotmail.com"
click at [350, 43] on span "Ver Mirada por Persona" at bounding box center [352, 41] width 49 height 14
drag, startPoint x: 209, startPoint y: 154, endPoint x: 177, endPoint y: 156, distance: 32.1
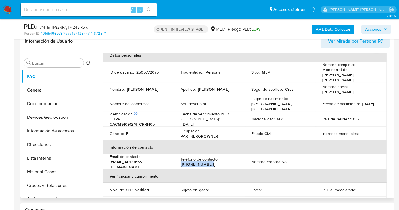
click at [177, 156] on td "Teléfono de contacto : (999) 7686857" at bounding box center [209, 161] width 71 height 15
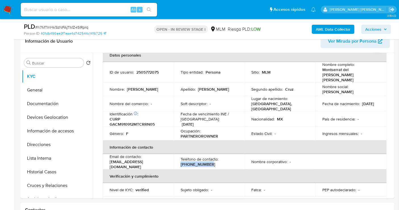
copy p "(999) 7686857"
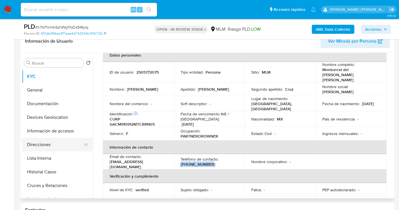
click at [41, 144] on button "Direcciones" at bounding box center [55, 145] width 66 height 14
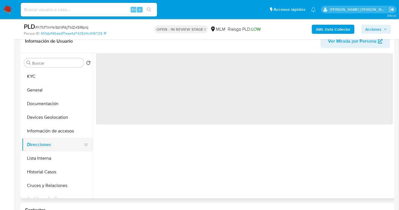
scroll to position [0, 0]
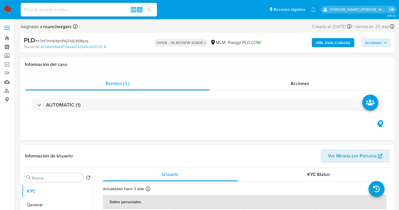
select select "10"
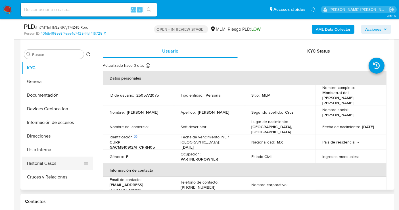
scroll to position [126, 0]
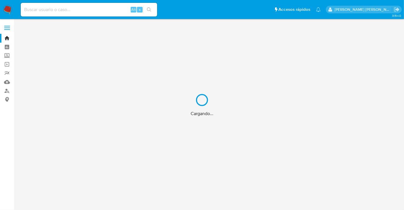
click at [47, 12] on div "Cargando..." at bounding box center [202, 105] width 404 height 210
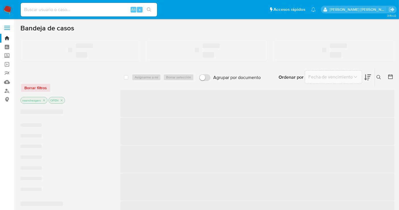
click at [33, 9] on input at bounding box center [89, 9] width 136 height 7
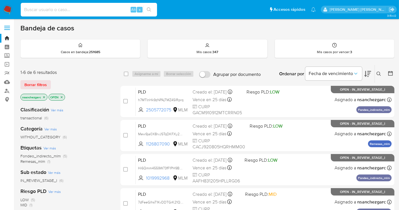
paste input "367484653"
type input "367484653"
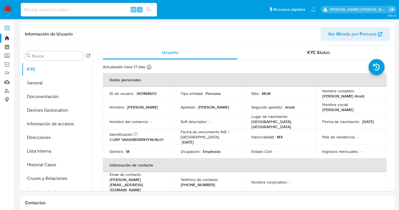
select select "10"
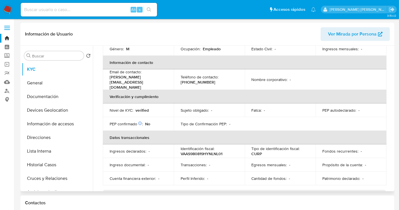
scroll to position [43, 0]
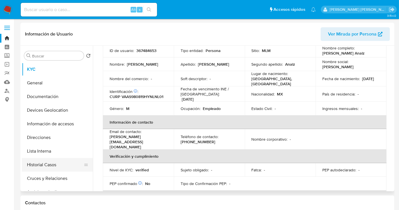
click at [50, 163] on button "Historial Casos" at bounding box center [55, 165] width 66 height 14
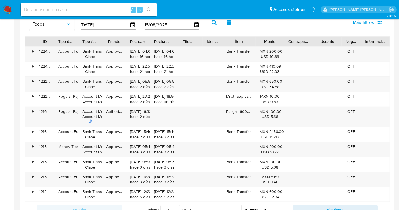
scroll to position [568, 0]
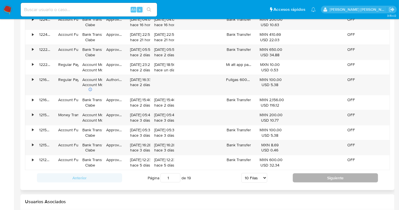
click at [308, 175] on button "Siguiente" at bounding box center [335, 177] width 85 height 9
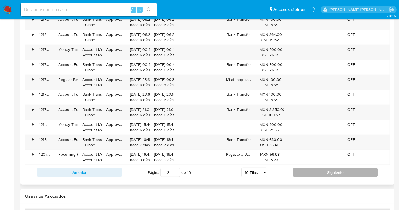
click at [318, 174] on button "Siguiente" at bounding box center [335, 172] width 85 height 9
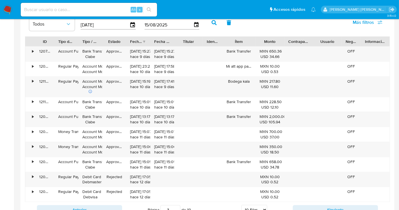
scroll to position [599, 0]
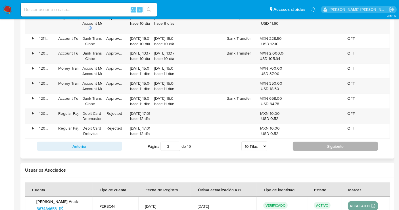
click at [306, 143] on button "Siguiente" at bounding box center [335, 146] width 85 height 9
type input "4"
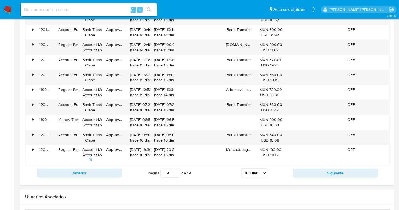
scroll to position [536, 0]
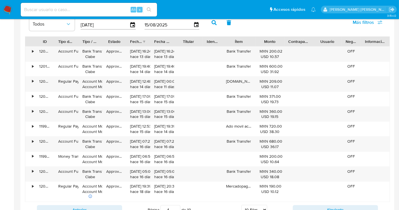
drag, startPoint x: 6, startPoint y: 11, endPoint x: 6, endPoint y: 15, distance: 4.3
click at [6, 11] on img at bounding box center [8, 10] width 10 height 10
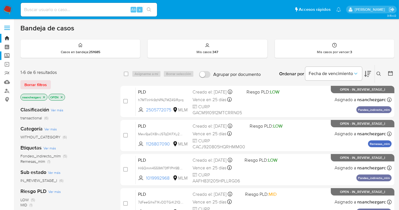
click at [6, 56] on label "Screening" at bounding box center [34, 55] width 68 height 9
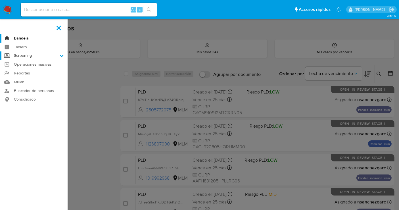
click at [0, 0] on input "Screening" at bounding box center [0, 0] width 0 height 0
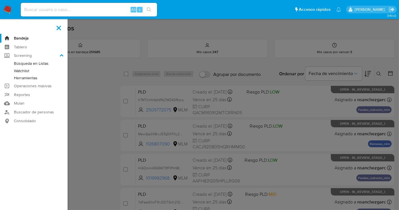
click at [19, 76] on link "Herramientas" at bounding box center [34, 77] width 68 height 7
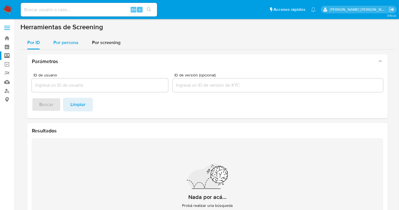
click at [64, 43] on span "Por persona" at bounding box center [65, 42] width 25 height 7
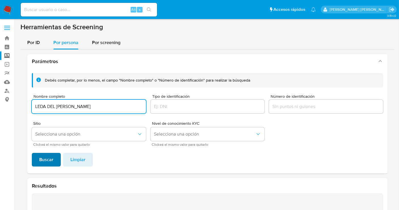
type input "LEDA DEL [PERSON_NAME]"
click at [42, 164] on span "Buscar" at bounding box center [46, 159] width 14 height 12
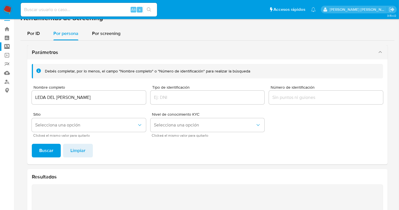
scroll to position [1, 0]
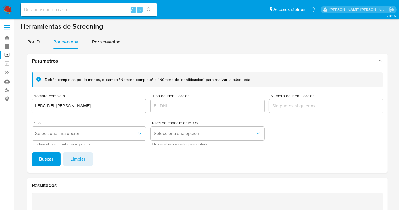
click at [63, 108] on input "LEDA DEL [PERSON_NAME]" at bounding box center [89, 105] width 114 height 7
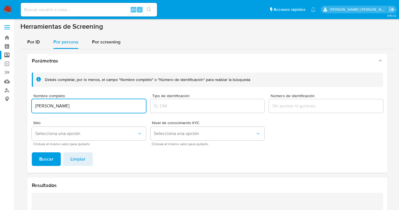
type input "[PERSON_NAME]"
click at [46, 156] on span "Buscar" at bounding box center [46, 159] width 14 height 12
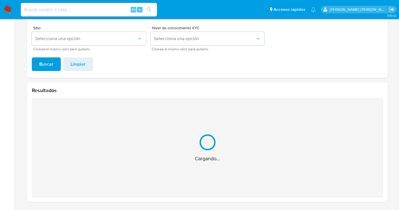
scroll to position [5, 0]
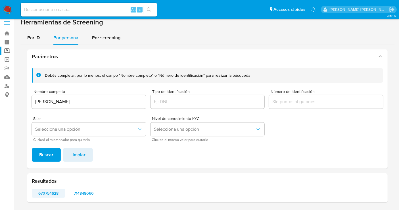
click at [54, 194] on span "670754628" at bounding box center [48, 193] width 25 height 8
click at [87, 193] on span "714848060" at bounding box center [83, 193] width 25 height 8
click at [7, 6] on img at bounding box center [8, 10] width 10 height 10
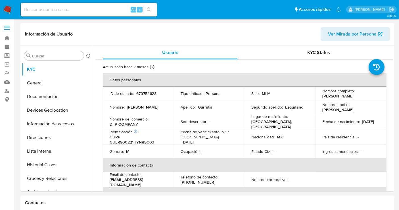
select select "10"
click at [144, 94] on p "670754628" at bounding box center [146, 93] width 20 height 5
copy p "670754628"
drag, startPoint x: 138, startPoint y: 125, endPoint x: 108, endPoint y: 125, distance: 30.1
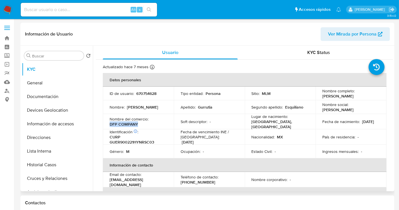
click at [108, 125] on td "Nombre del comercio : DFP COMPANY" at bounding box center [138, 121] width 71 height 15
copy p "DFP COMPANY"
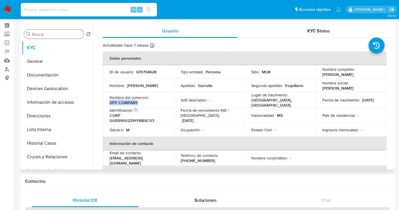
scroll to position [32, 0]
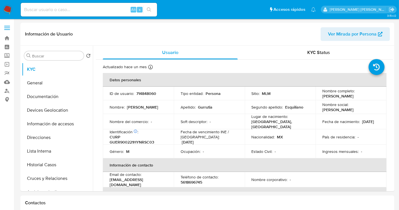
select select "10"
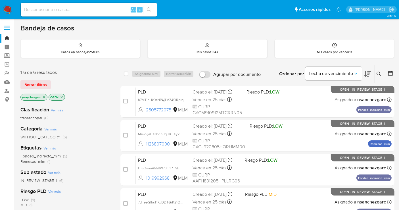
scroll to position [115, 0]
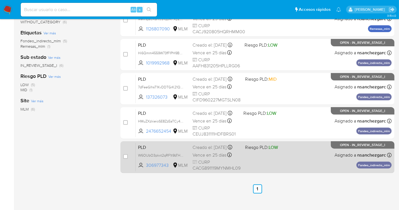
click at [205, 150] on div "Creado el: 12/07/2025 Creado el: 12/07/2025 02:04:05" at bounding box center [216, 147] width 48 height 6
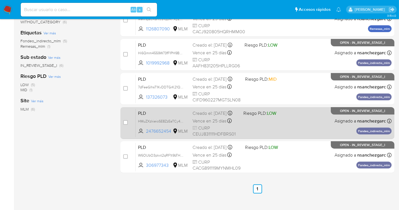
click at [206, 116] on div "Creado el: 12/07/2025 Creado el: 12/07/2025 02:05:15" at bounding box center [215, 113] width 46 height 6
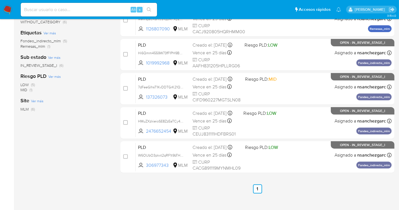
click at [8, 9] on img at bounding box center [8, 10] width 10 height 10
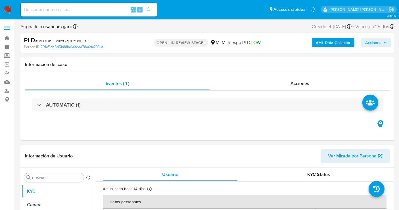
select select "10"
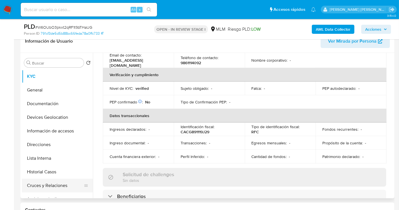
scroll to position [32, 0]
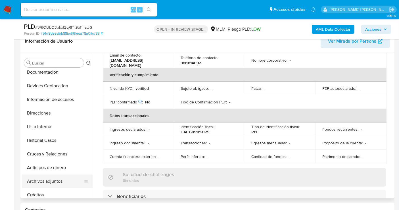
click at [48, 181] on button "Archivos adjuntos" at bounding box center [55, 181] width 66 height 14
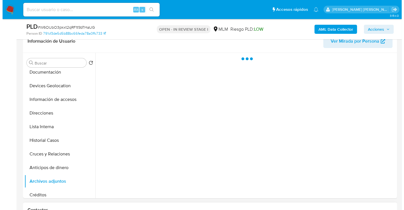
scroll to position [0, 0]
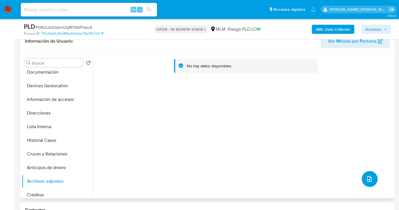
click at [366, 176] on icon "upload-file" at bounding box center [369, 178] width 7 height 7
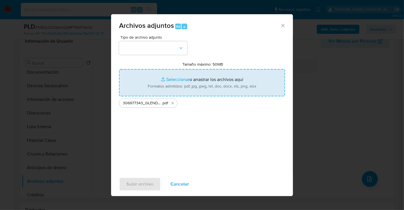
type input "C:\fakepath\306977343_GLENDY [PERSON_NAME] CHULIM_JUL25.xlsx"
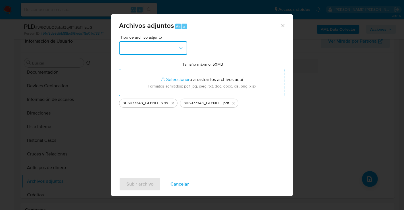
click at [168, 48] on button "button" at bounding box center [153, 48] width 68 height 14
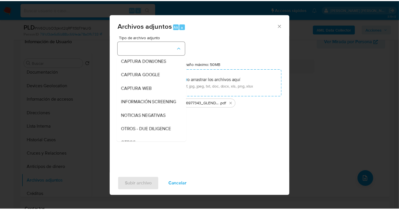
scroll to position [29, 0]
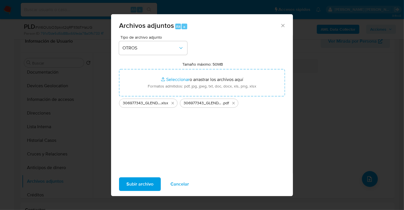
click at [141, 184] on span "Subir archivo" at bounding box center [139, 184] width 27 height 12
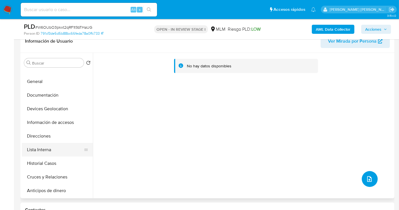
scroll to position [0, 0]
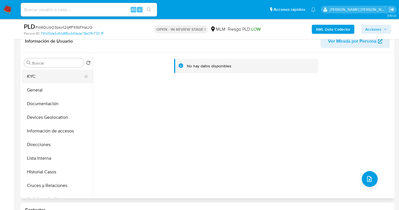
click at [45, 78] on button "KYC" at bounding box center [55, 77] width 66 height 14
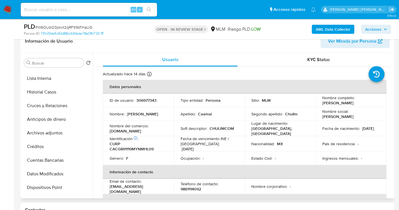
scroll to position [95, 0]
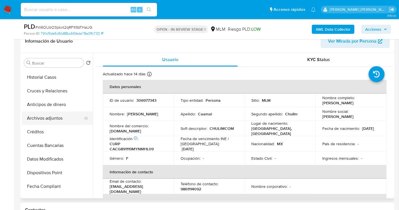
click at [45, 119] on button "Archivos adjuntos" at bounding box center [55, 118] width 66 height 14
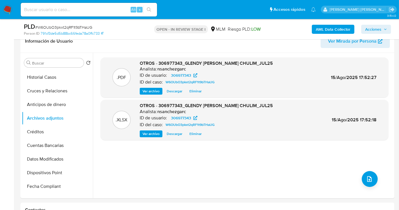
click at [378, 28] on span "Acciones" at bounding box center [373, 29] width 16 height 9
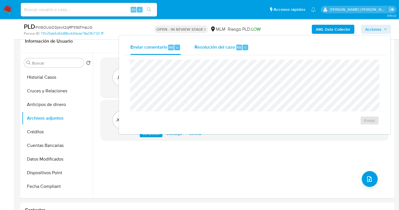
click at [221, 45] on span "Resolución del caso" at bounding box center [214, 47] width 41 height 7
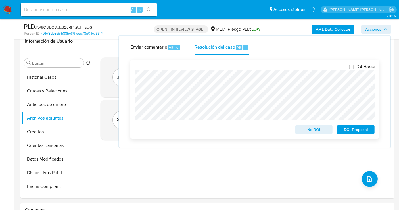
click at [309, 131] on span "No ROI" at bounding box center [314, 129] width 30 height 8
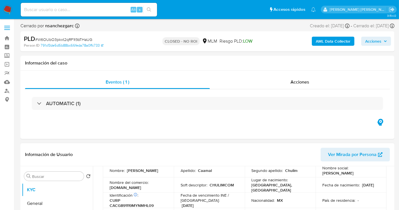
select select "10"
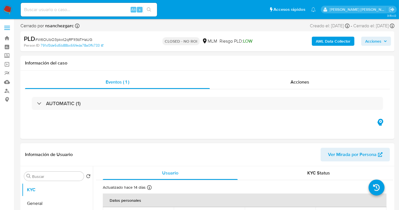
scroll to position [32, 0]
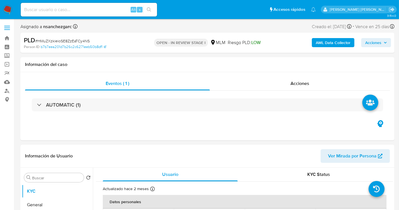
select select "10"
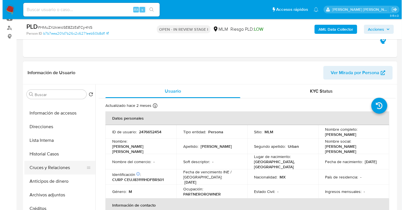
scroll to position [63, 0]
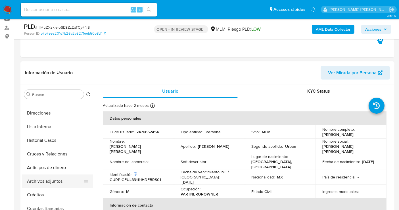
click at [46, 179] on button "Archivos adjuntos" at bounding box center [55, 181] width 66 height 14
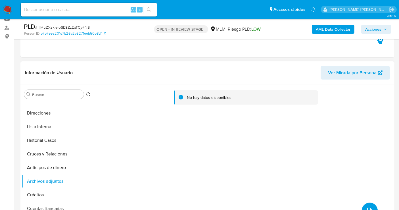
click at [366, 207] on icon "upload-file" at bounding box center [369, 210] width 7 height 7
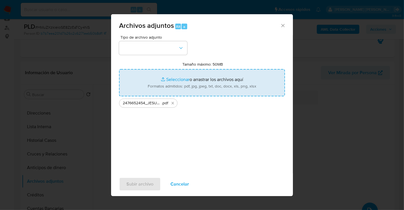
type input "C:\fakepath\2476652454_JESUS EDUARDO CEBALLOS URBAN_JUL25.xlsx"
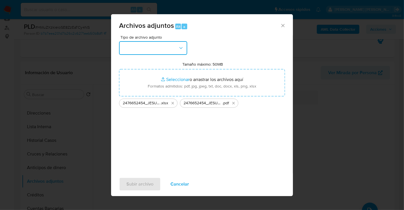
click at [159, 51] on button "button" at bounding box center [153, 48] width 68 height 14
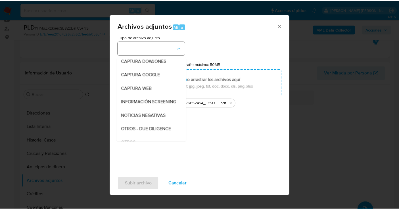
scroll to position [29, 0]
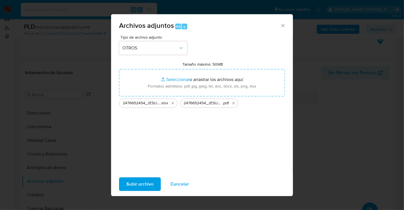
click at [144, 184] on span "Subir archivo" at bounding box center [139, 184] width 27 height 12
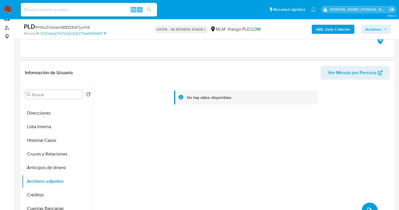
scroll to position [0, 0]
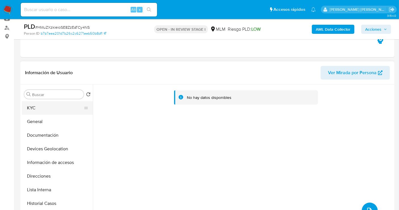
click at [38, 106] on button "KYC" at bounding box center [55, 108] width 66 height 14
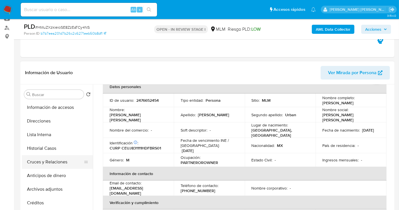
scroll to position [63, 0]
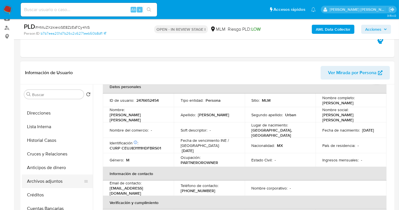
click at [53, 181] on button "Archivos adjuntos" at bounding box center [55, 181] width 66 height 14
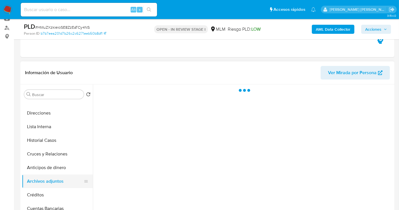
scroll to position [0, 0]
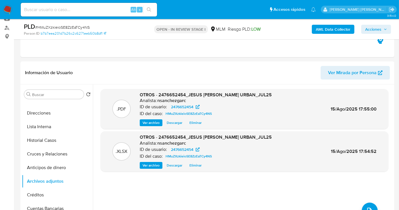
click at [373, 29] on span "Acciones" at bounding box center [373, 29] width 16 height 9
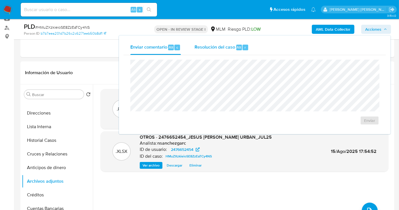
click at [203, 49] on span "Resolución del caso" at bounding box center [214, 47] width 41 height 7
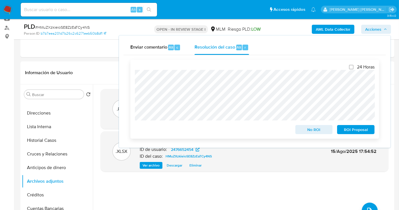
click at [310, 128] on span "No ROI" at bounding box center [314, 129] width 30 height 8
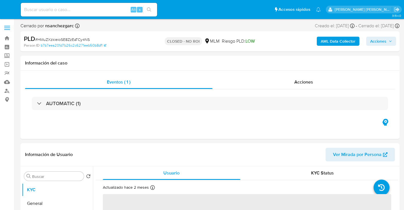
select select "10"
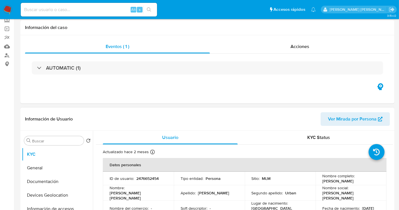
scroll to position [63, 0]
